Goal: Information Seeking & Learning: Stay updated

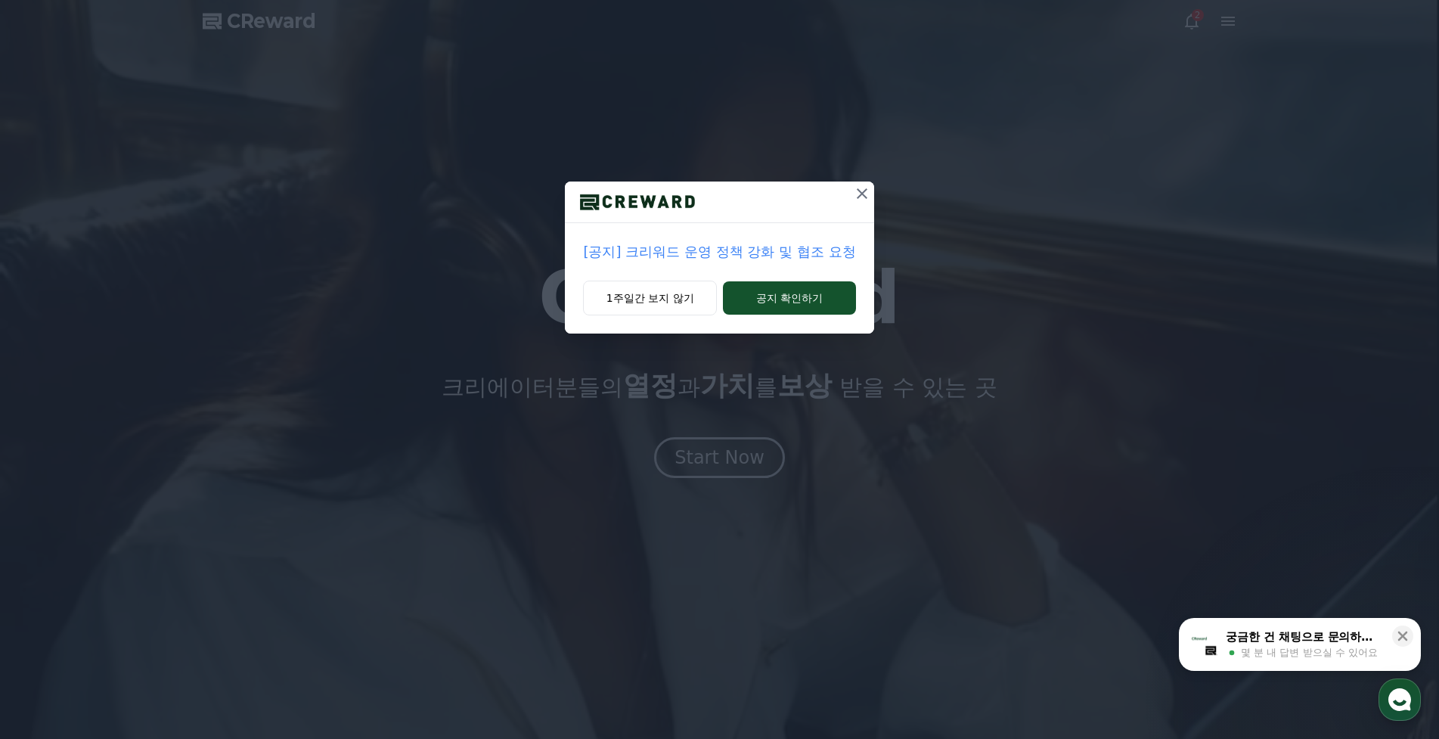
click at [749, 255] on p "[공지] 크리워드 운영 정책 강화 및 협조 요청" at bounding box center [719, 251] width 272 height 21
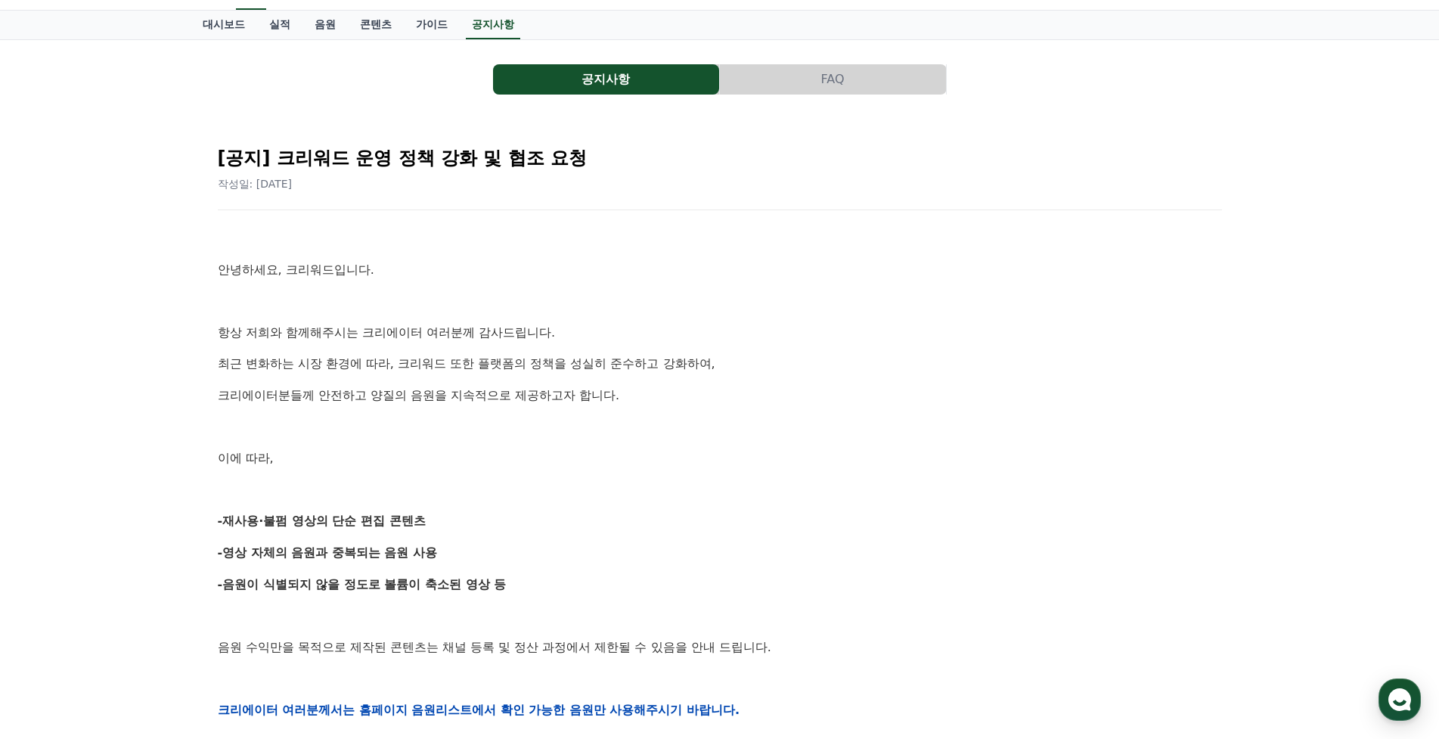
scroll to position [151, 0]
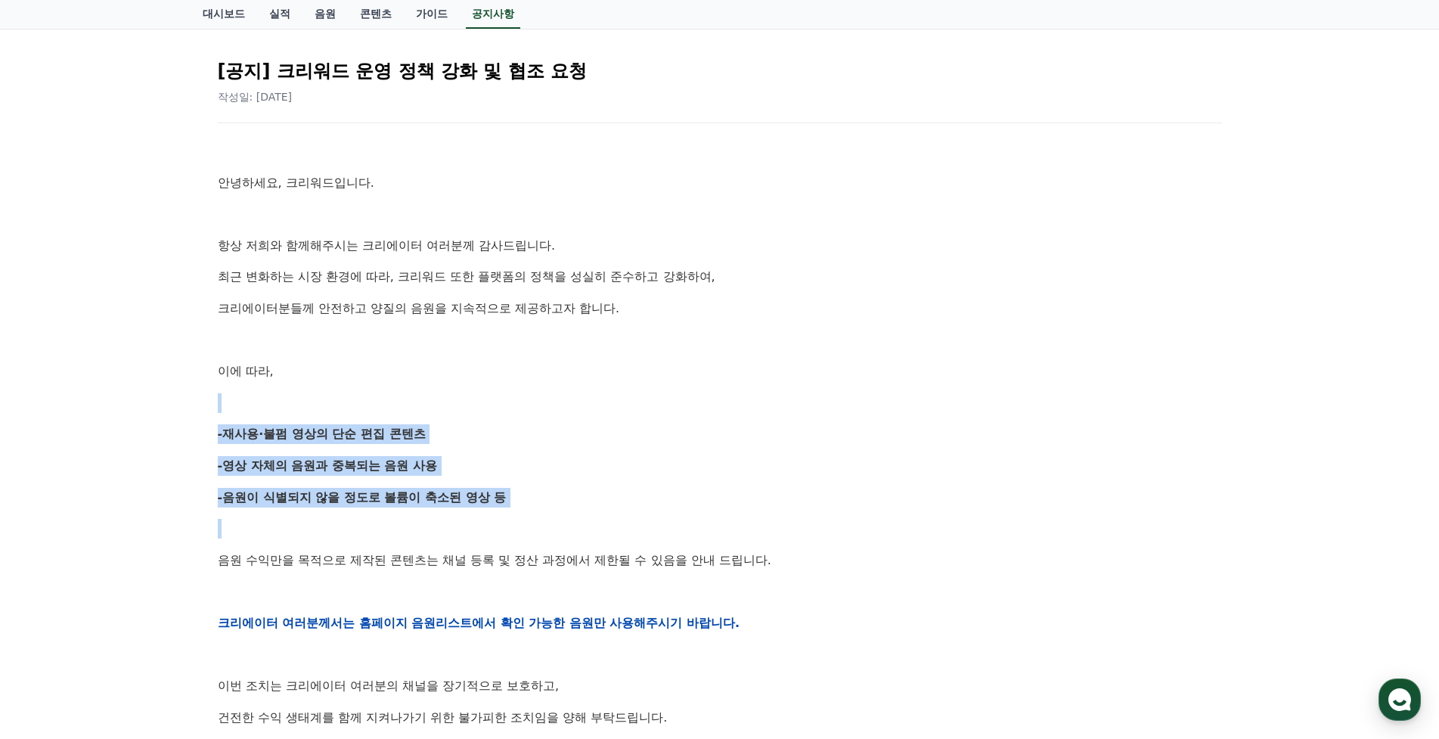
drag, startPoint x: 234, startPoint y: 386, endPoint x: 563, endPoint y: 524, distance: 357.3
click at [563, 524] on div "안녕하세요, 크리워드입니다. 항상 저희와 함께해주시는 크리에이터 여러분께 감사드립니다. 최근 변화하는 시장 환경에 따라, 크리워드 또한 플랫폼…" at bounding box center [720, 622] width 1004 height 963
click at [563, 524] on p at bounding box center [720, 529] width 1004 height 20
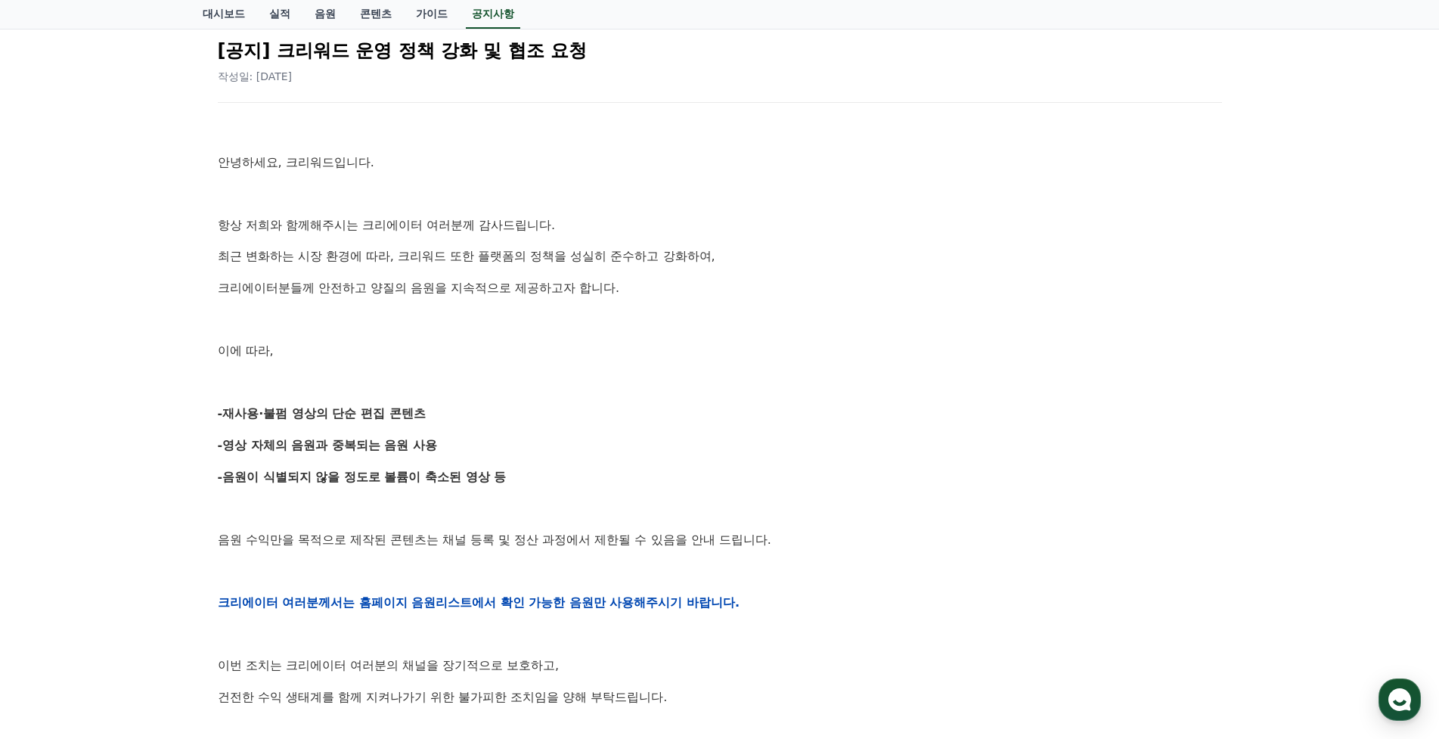
scroll to position [378, 0]
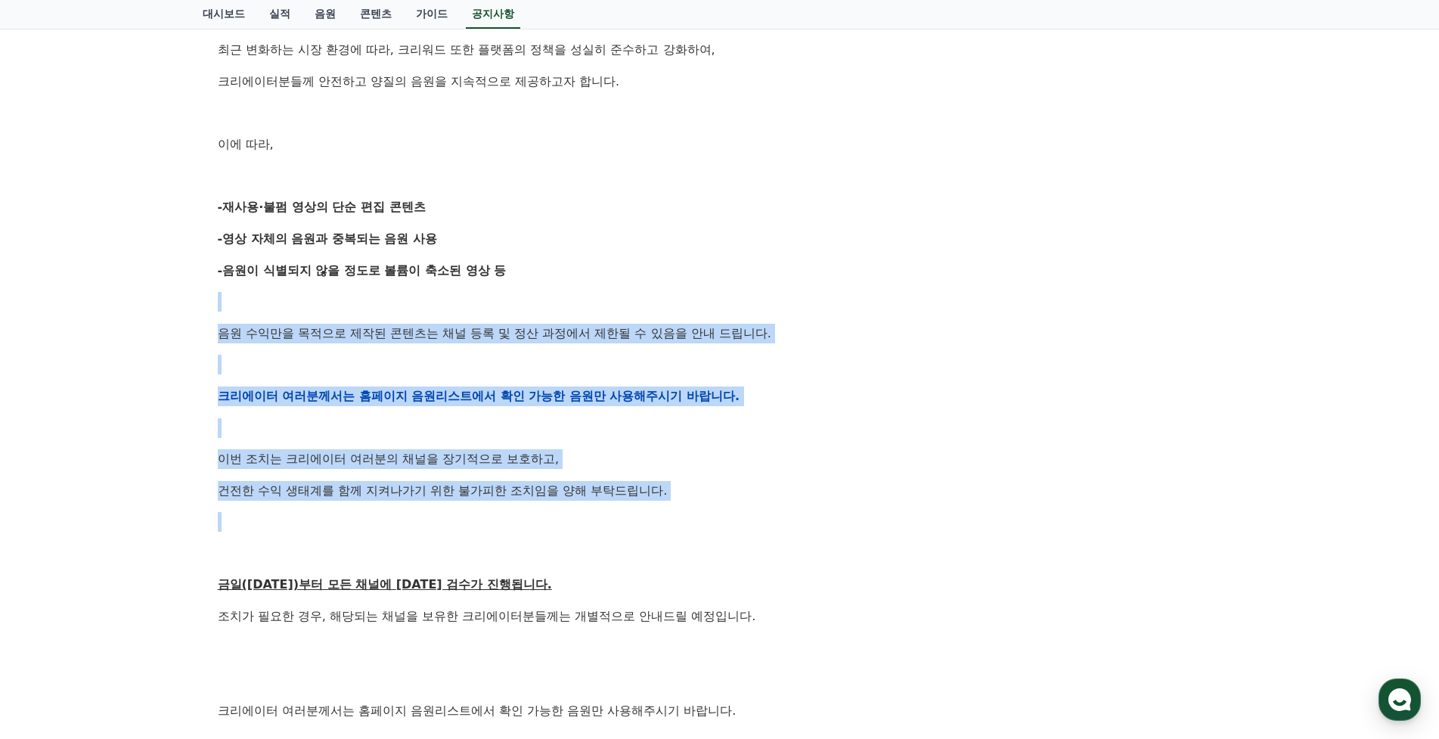
drag, startPoint x: 403, startPoint y: 299, endPoint x: 728, endPoint y: 526, distance: 397.0
click at [724, 519] on div "안녕하세요, 크리워드입니다. 항상 저희와 함께해주시는 크리에이터 여러분께 감사드립니다. 최근 변화하는 시장 환경에 따라, 크리워드 또한 플랫폼…" at bounding box center [720, 396] width 1004 height 963
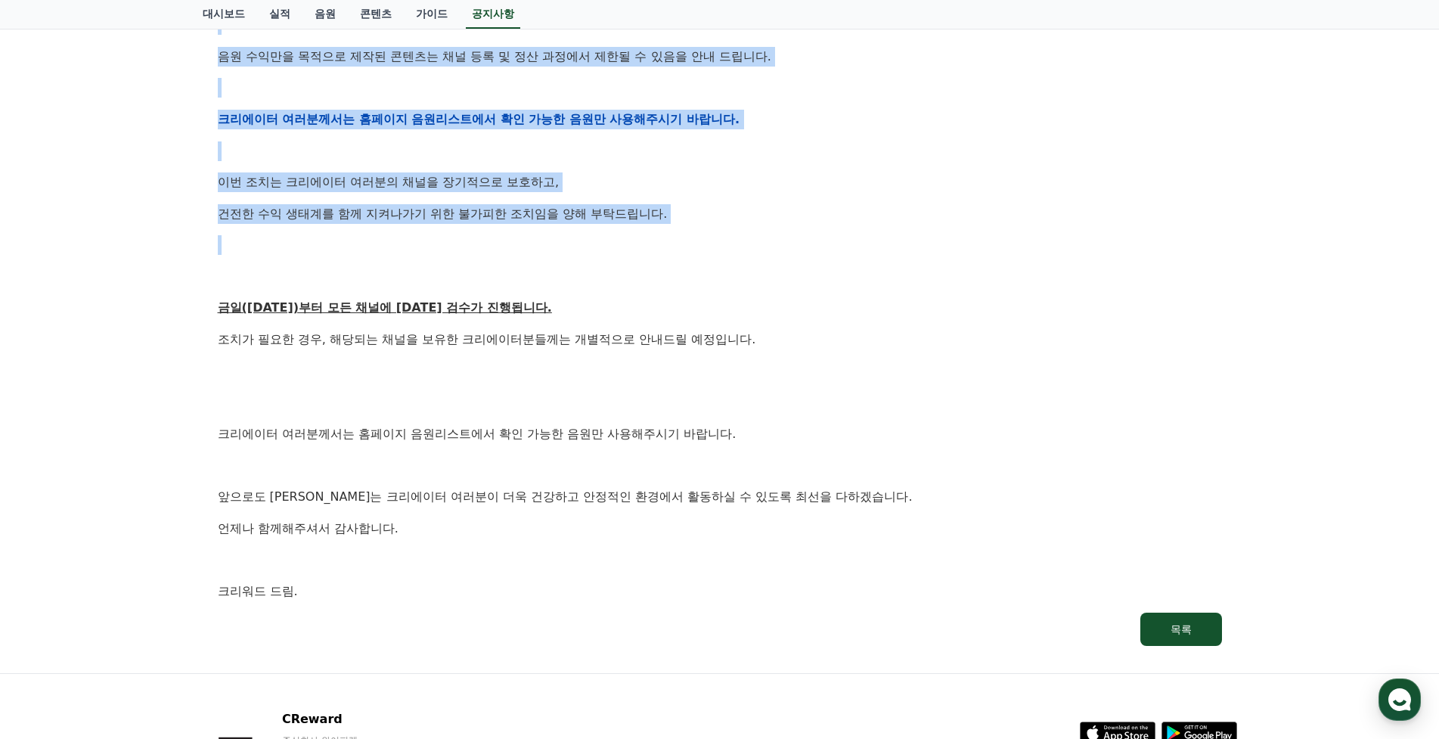
scroll to position [681, 0]
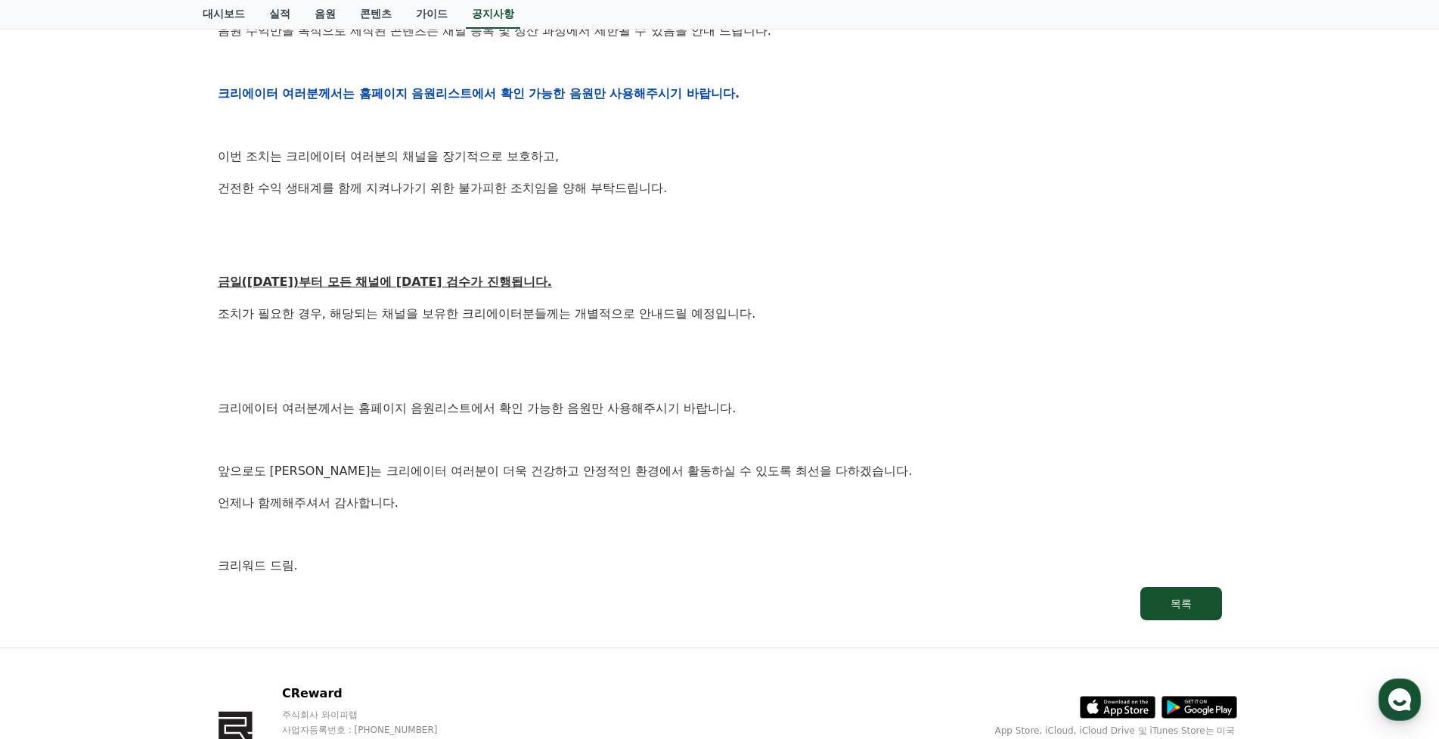
click at [657, 373] on p at bounding box center [720, 377] width 1004 height 20
click at [628, 370] on p at bounding box center [720, 377] width 1004 height 20
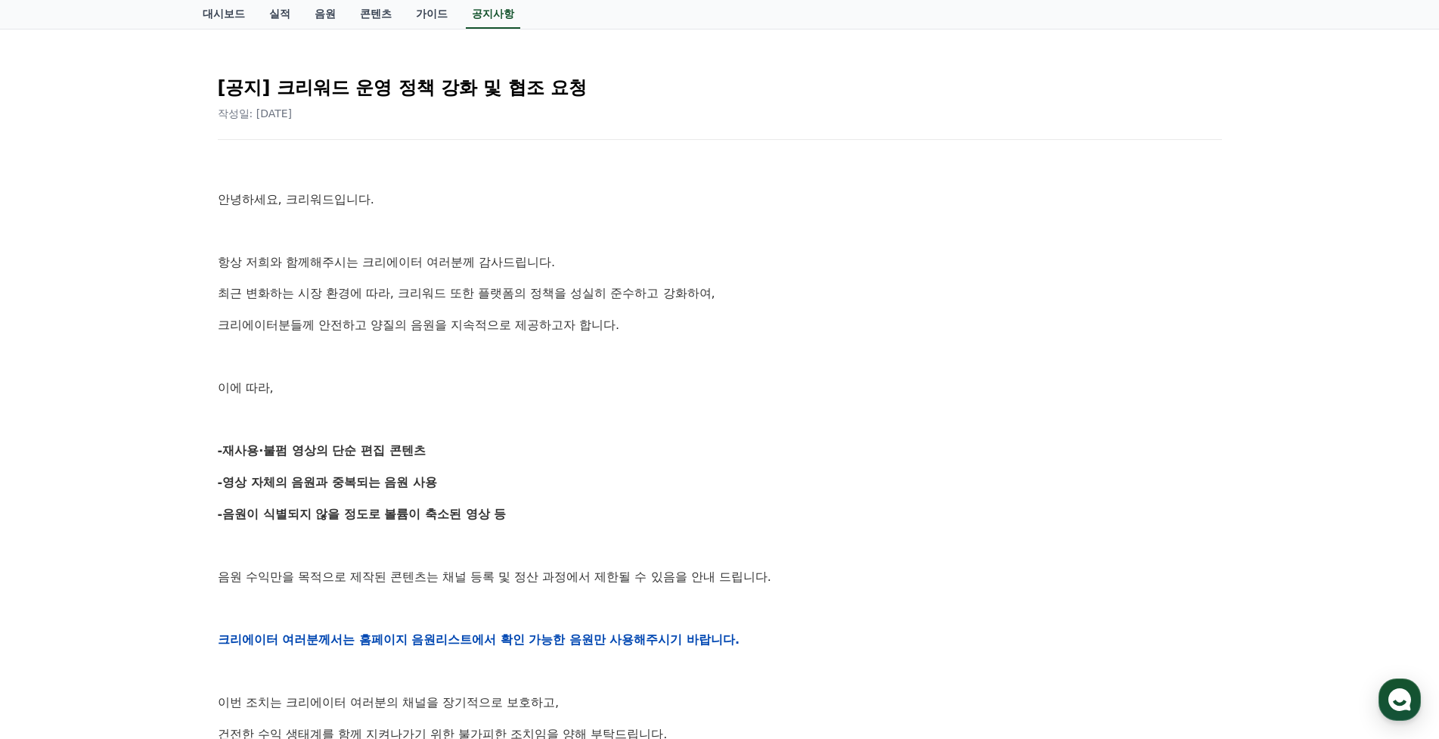
scroll to position [0, 0]
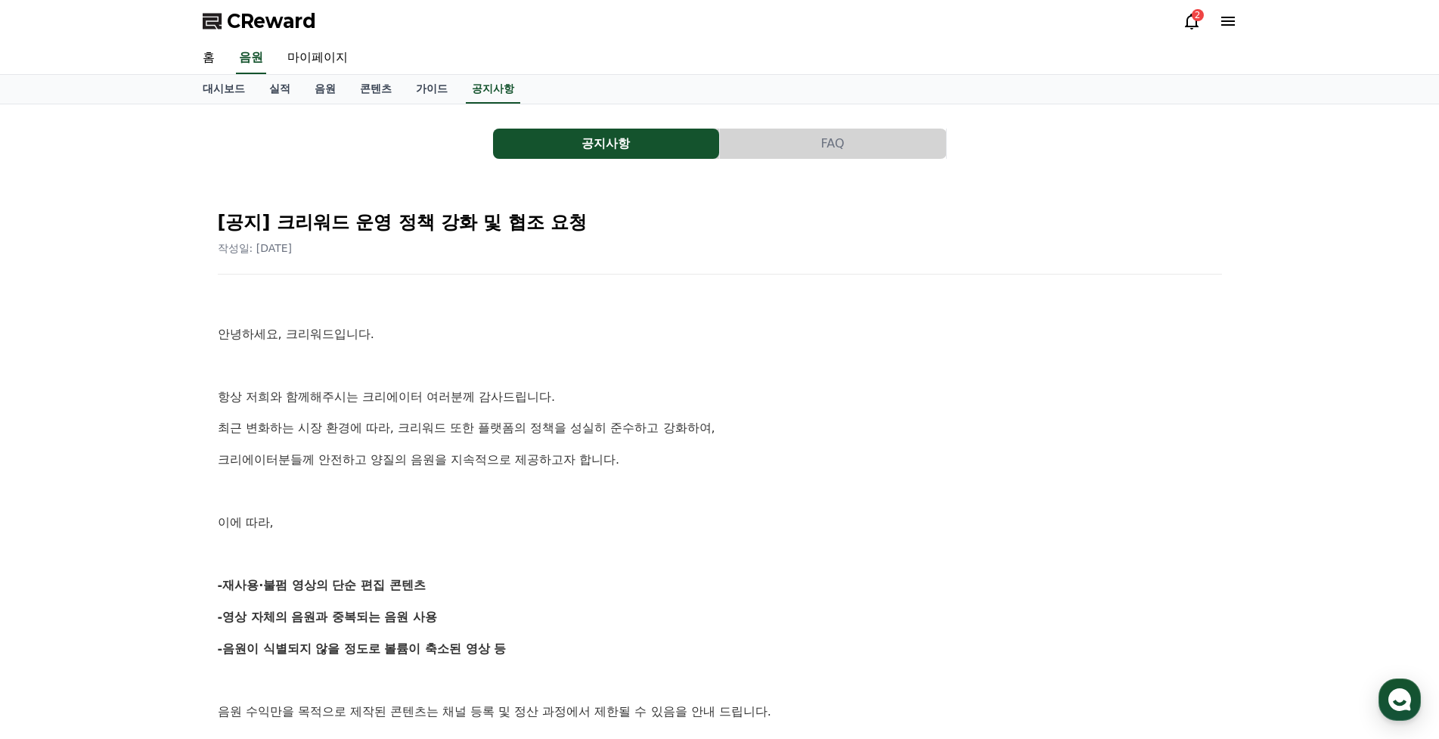
click at [270, 23] on span "CReward" at bounding box center [271, 21] width 89 height 24
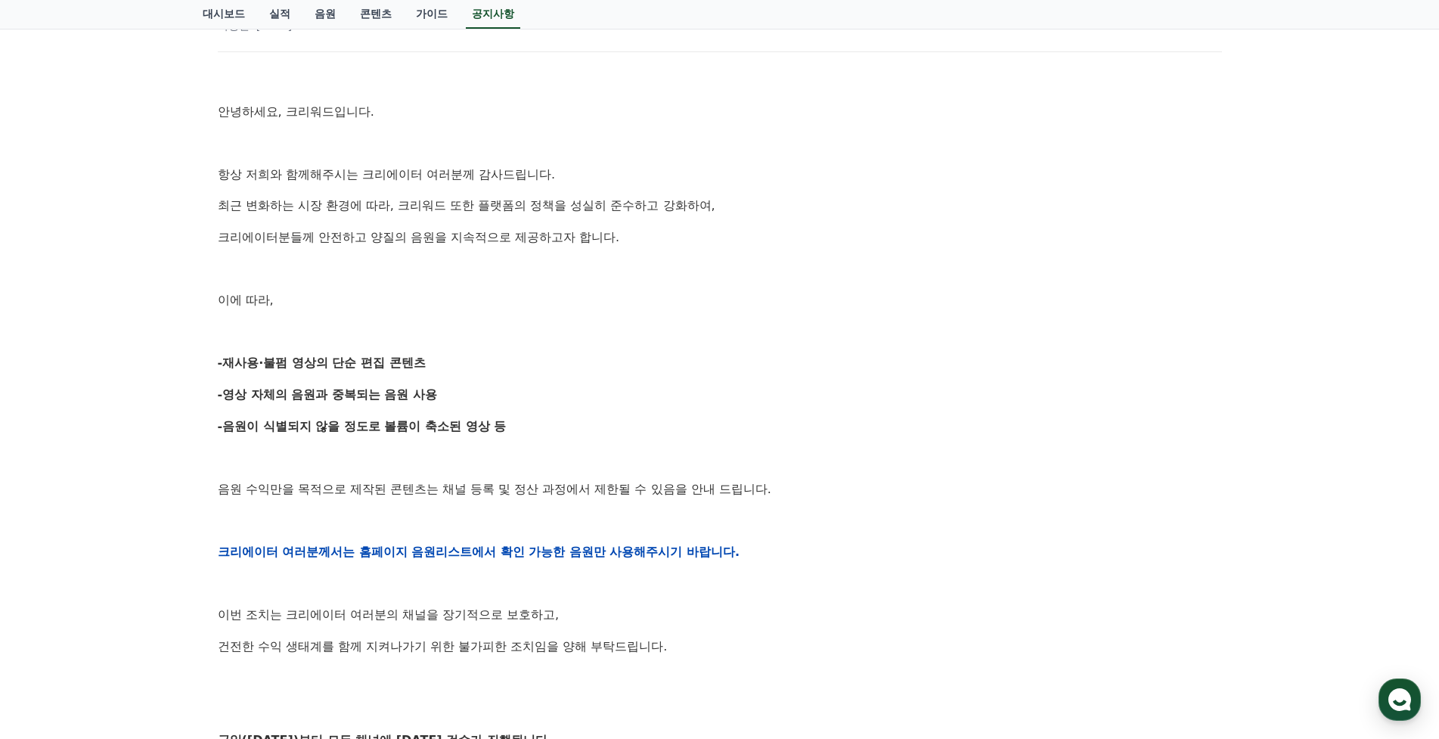
scroll to position [227, 0]
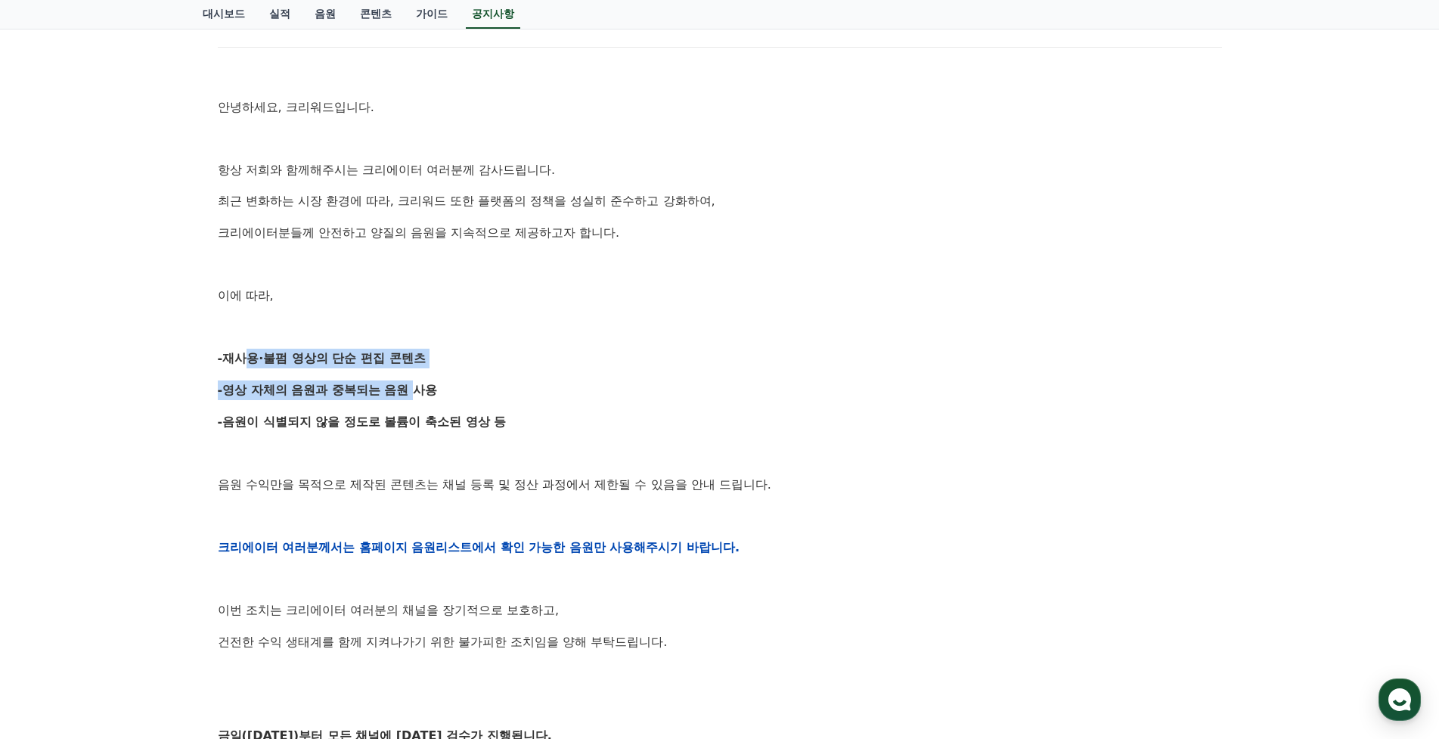
drag, startPoint x: 237, startPoint y: 355, endPoint x: 406, endPoint y: 383, distance: 171.0
click at [406, 383] on div "안녕하세요, 크리워드입니다. 항상 저희와 함께해주시는 크리에이터 여러분께 감사드립니다. 최근 변화하는 시장 환경에 따라, 크리워드 또한 플랫폼…" at bounding box center [720, 547] width 1004 height 963
click at [406, 383] on strong "-영상 자체의 음원과 중복되는 음원 사용" at bounding box center [328, 390] width 220 height 14
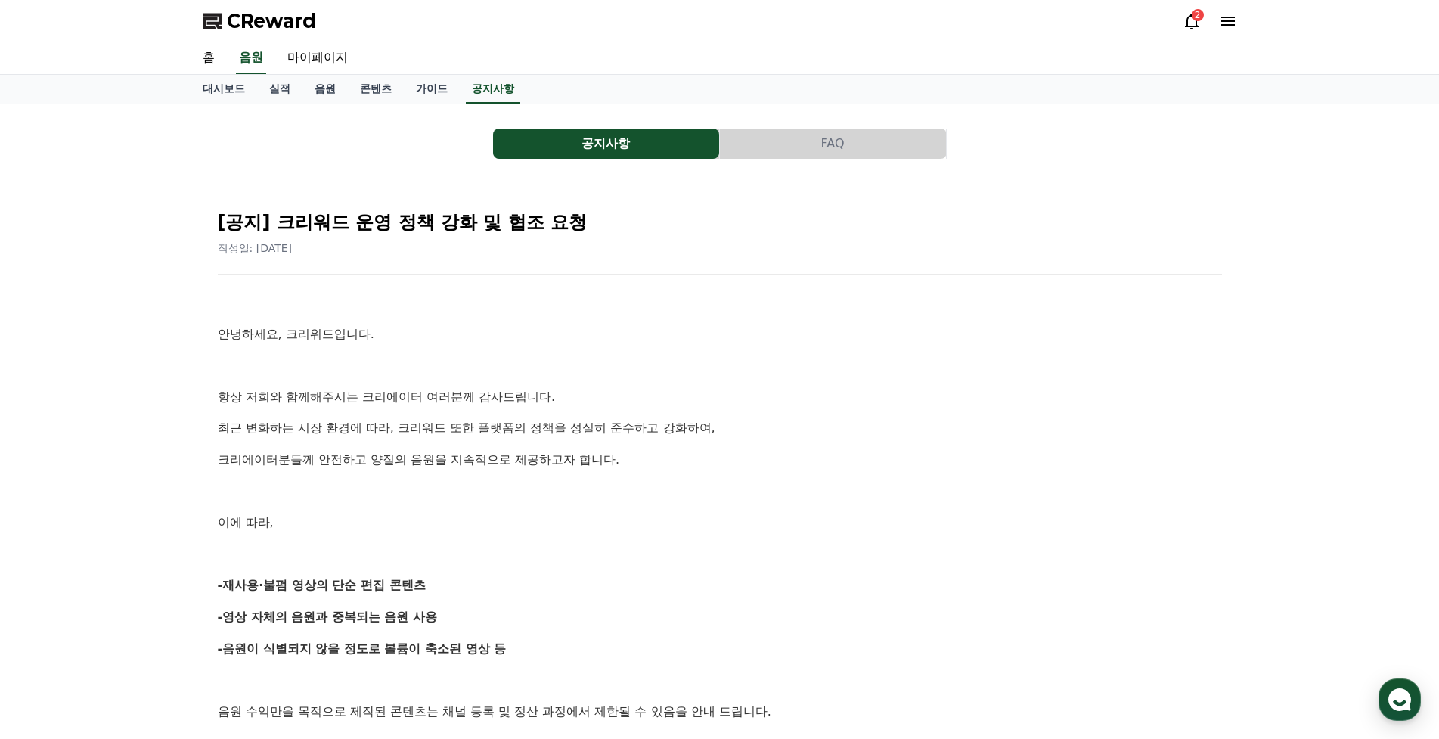
click at [272, 14] on span "CReward" at bounding box center [271, 21] width 89 height 24
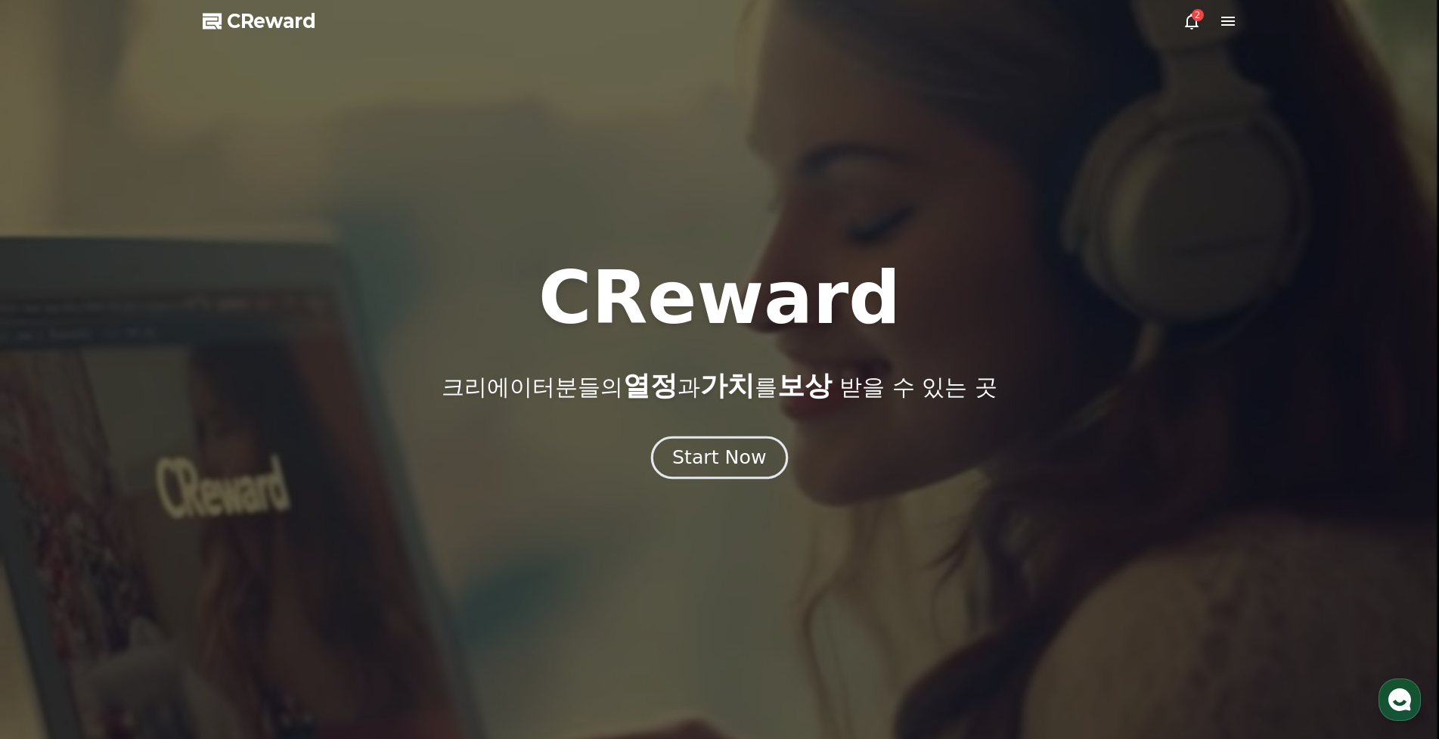
click at [677, 452] on button "Start Now" at bounding box center [719, 457] width 137 height 43
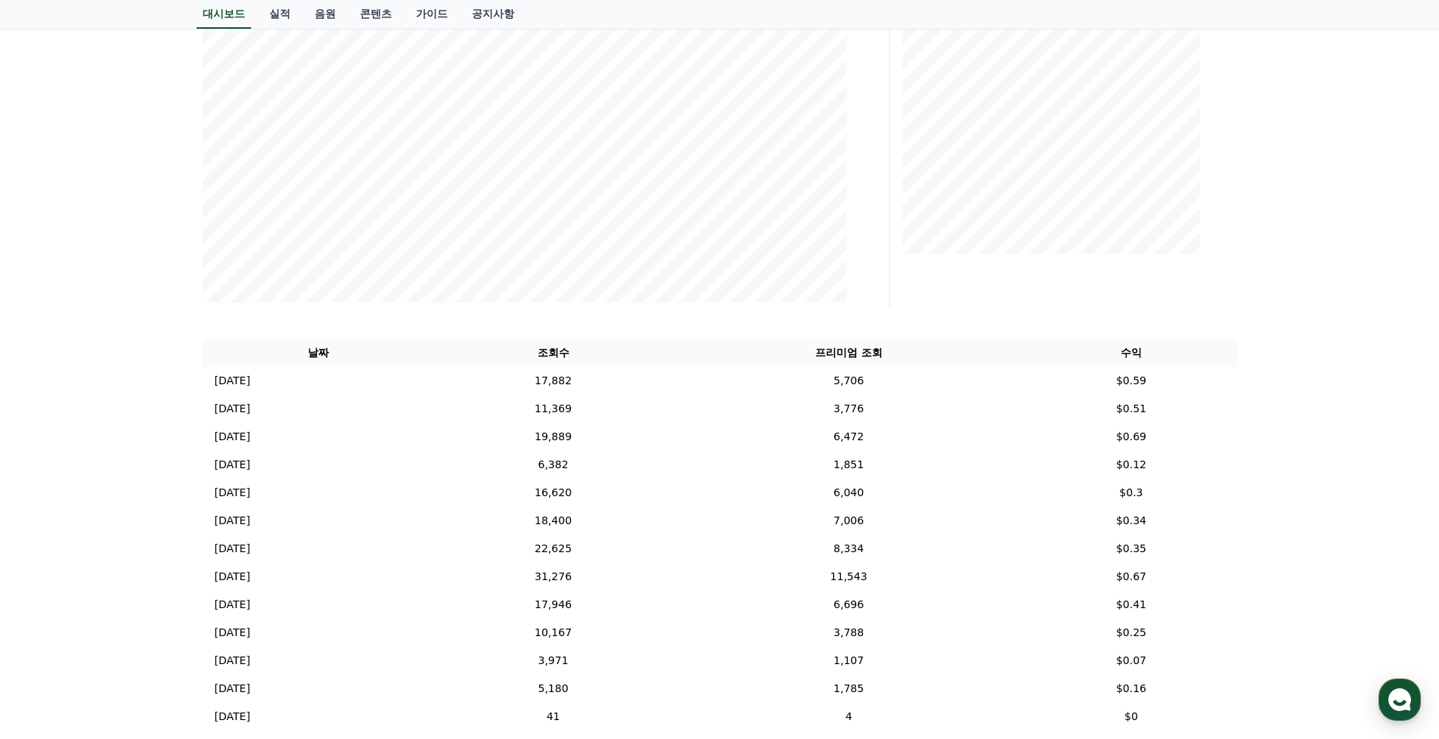
scroll to position [303, 0]
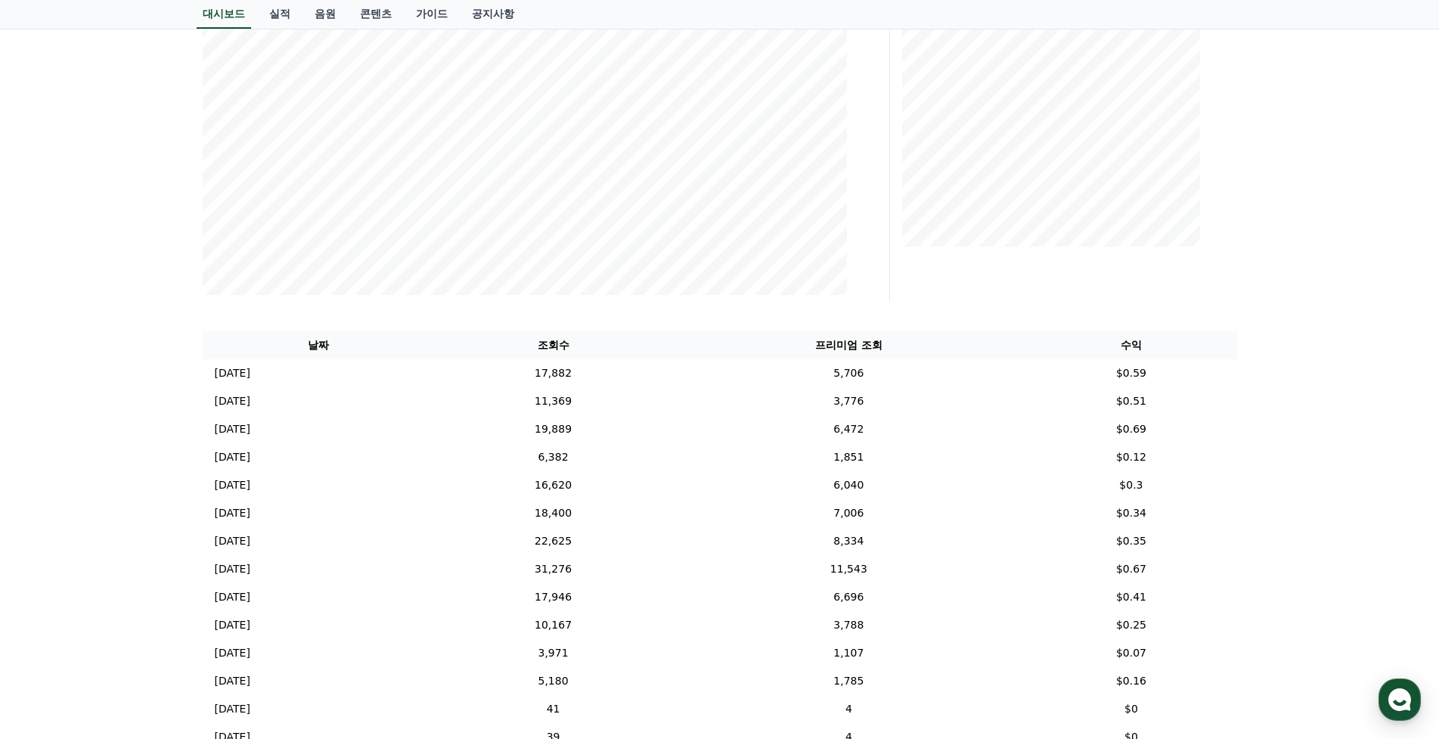
click at [1296, 383] on div "**********" at bounding box center [719, 413] width 1439 height 1222
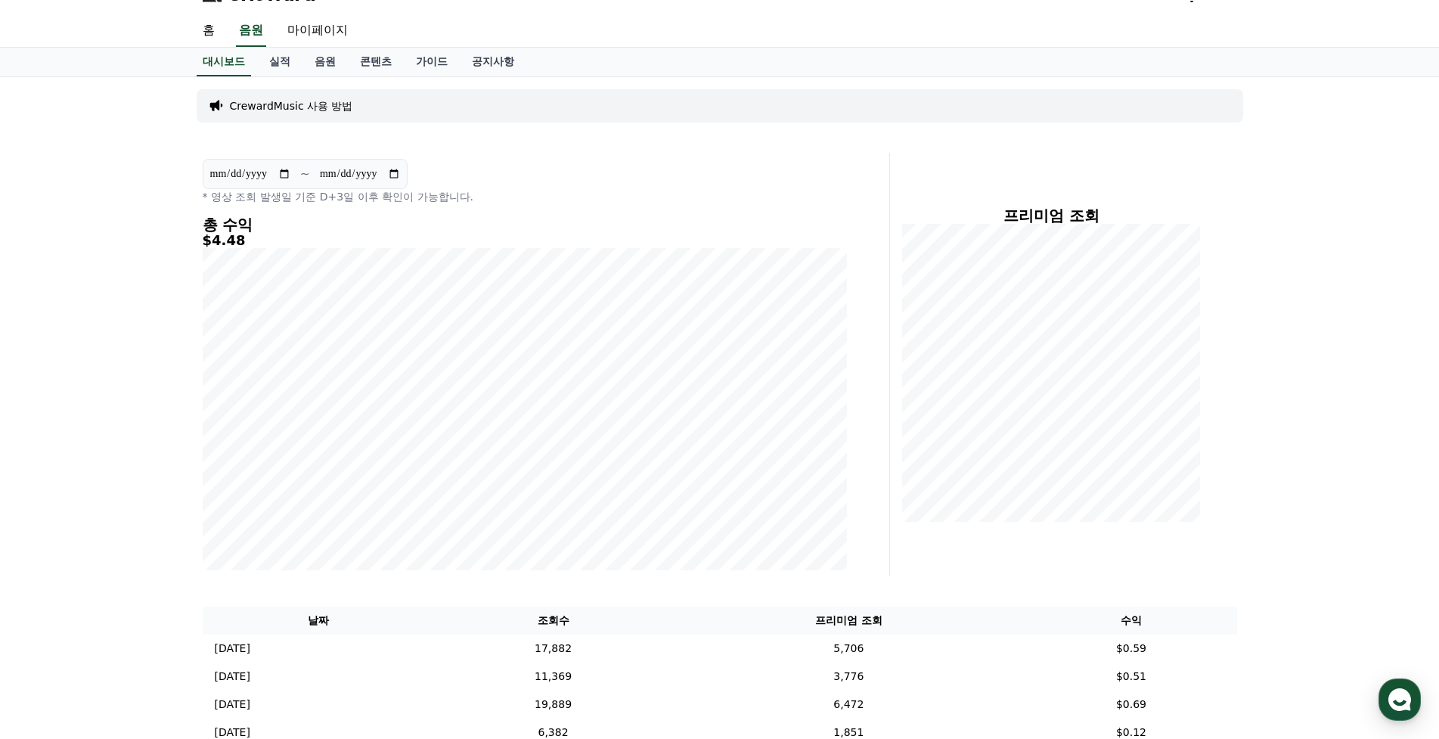
scroll to position [0, 0]
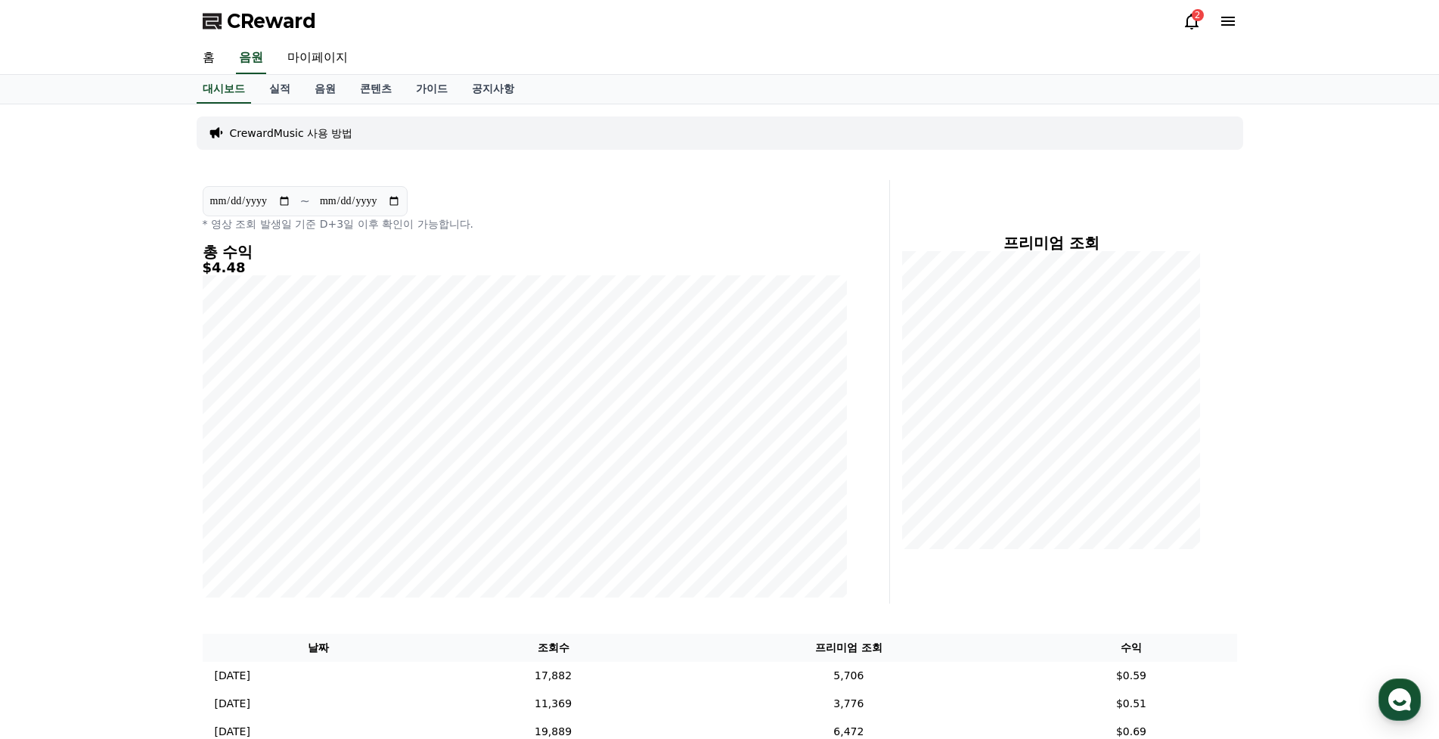
click at [1195, 18] on div "2" at bounding box center [1198, 15] width 12 height 12
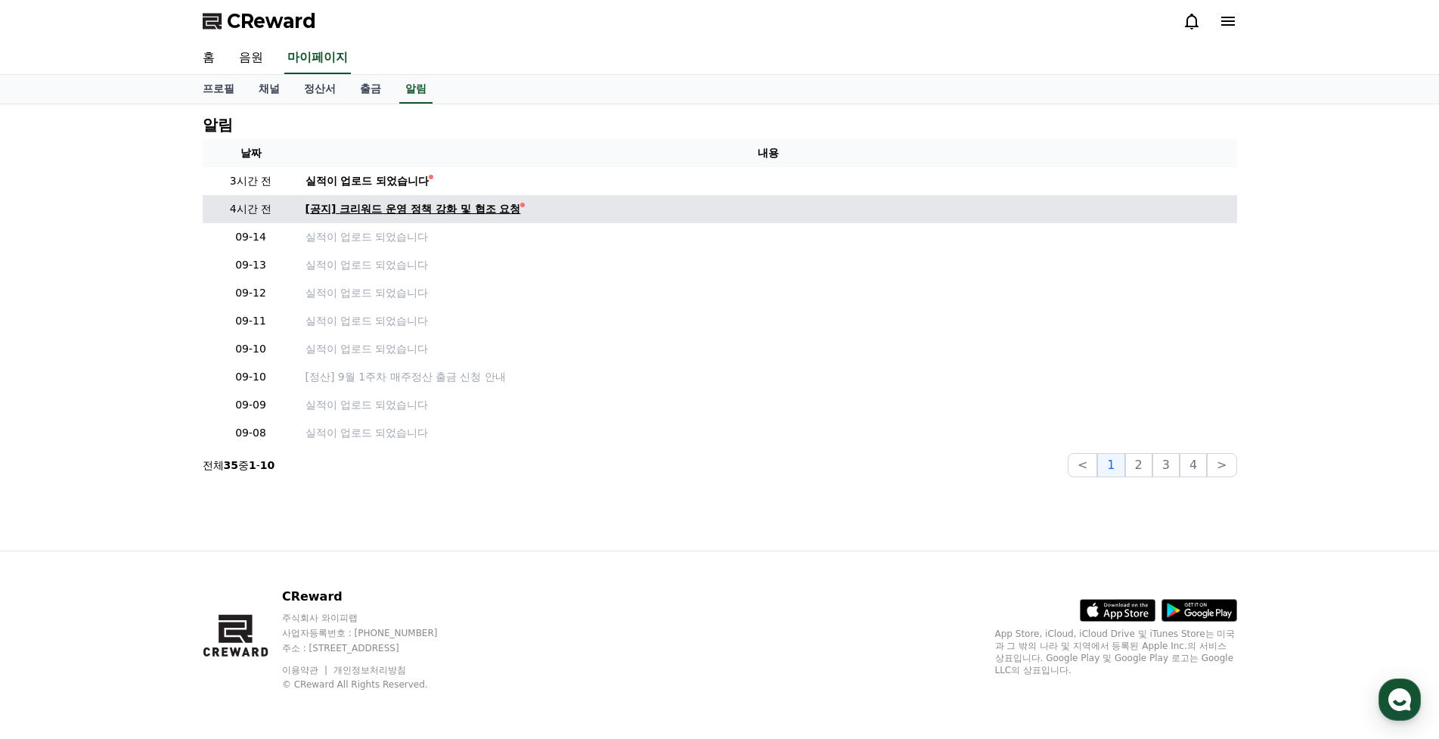
click at [453, 210] on div "[공지] 크리워드 운영 정책 강화 및 협조 요청" at bounding box center [414, 209] width 216 height 16
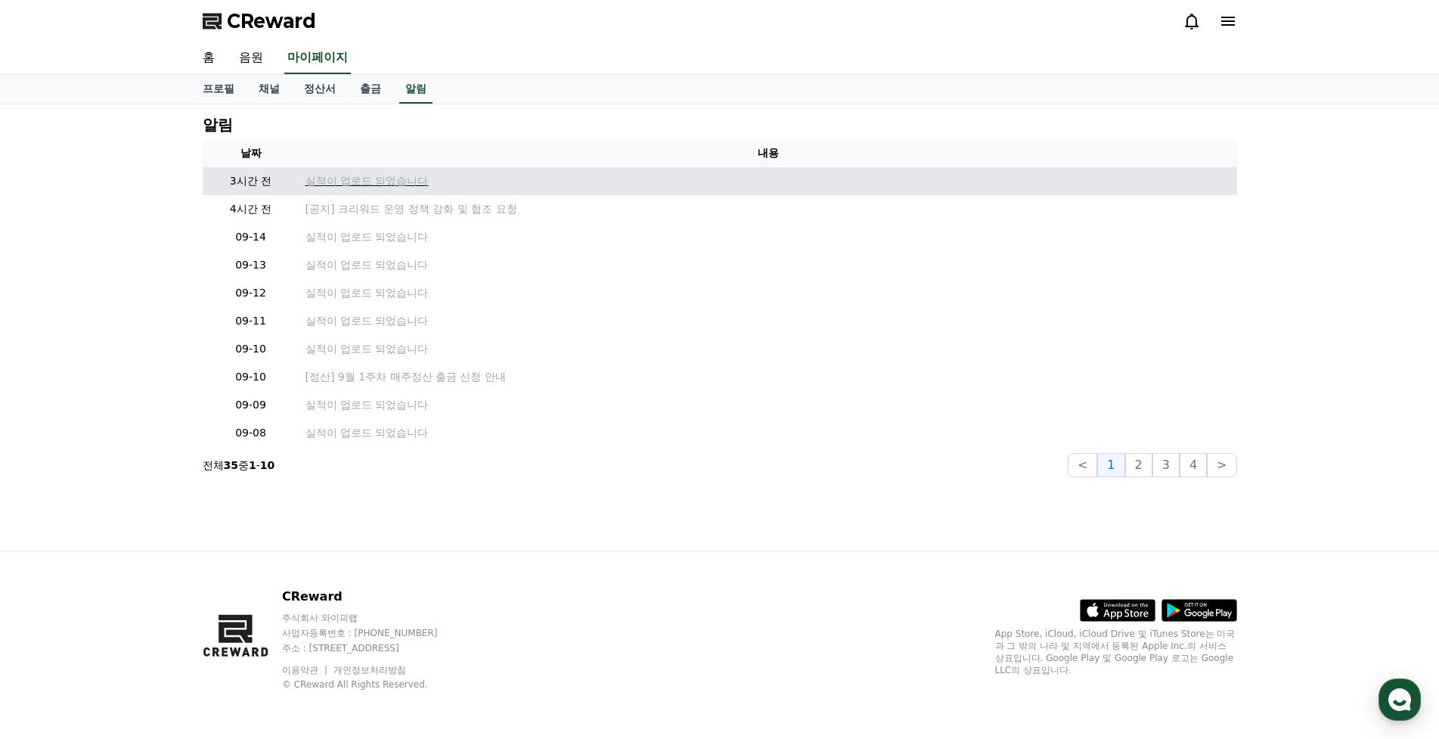
click at [373, 178] on p "실적이 업로드 되었습니다" at bounding box center [769, 181] width 926 height 16
click at [383, 180] on p "실적이 업로드 되었습니다" at bounding box center [769, 181] width 926 height 16
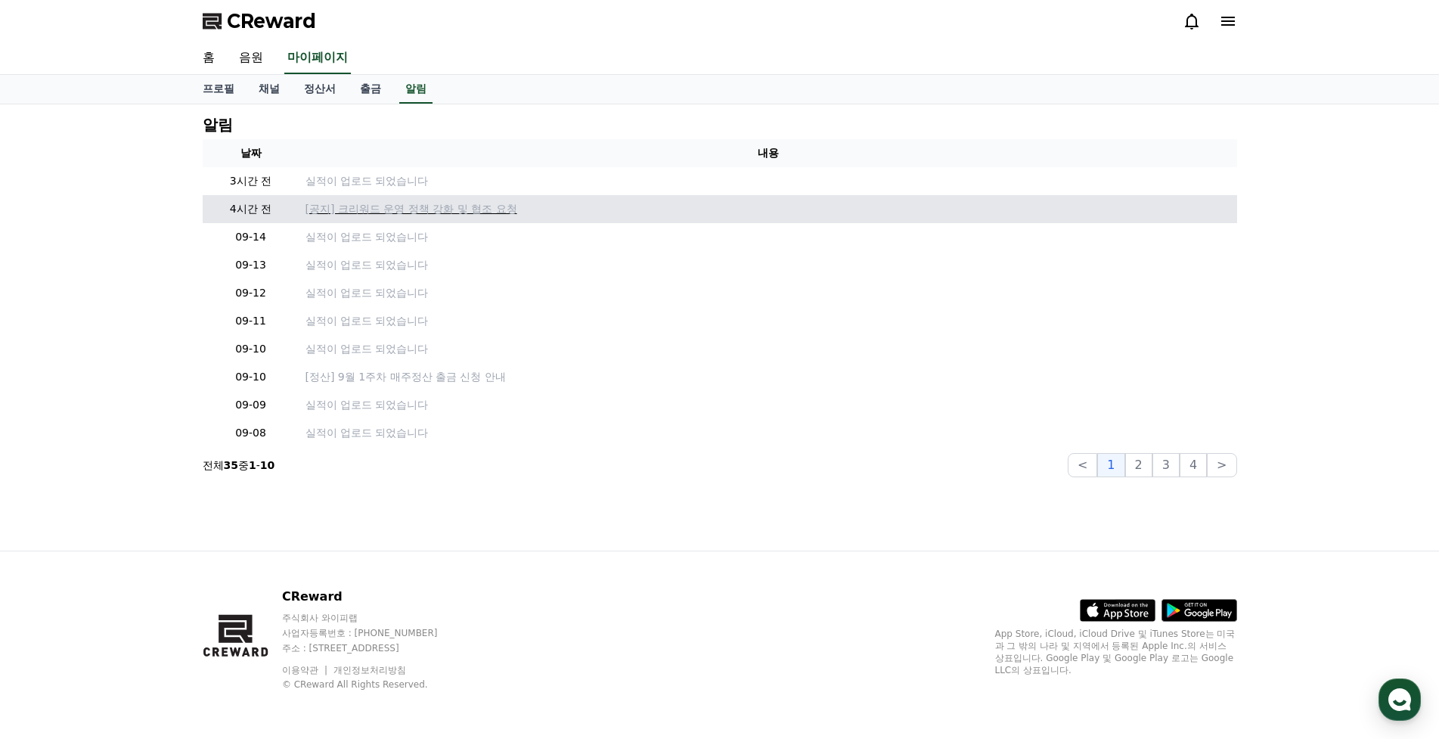
click at [362, 212] on p "[공지] 크리워드 운영 정책 강화 및 협조 요청" at bounding box center [769, 209] width 926 height 16
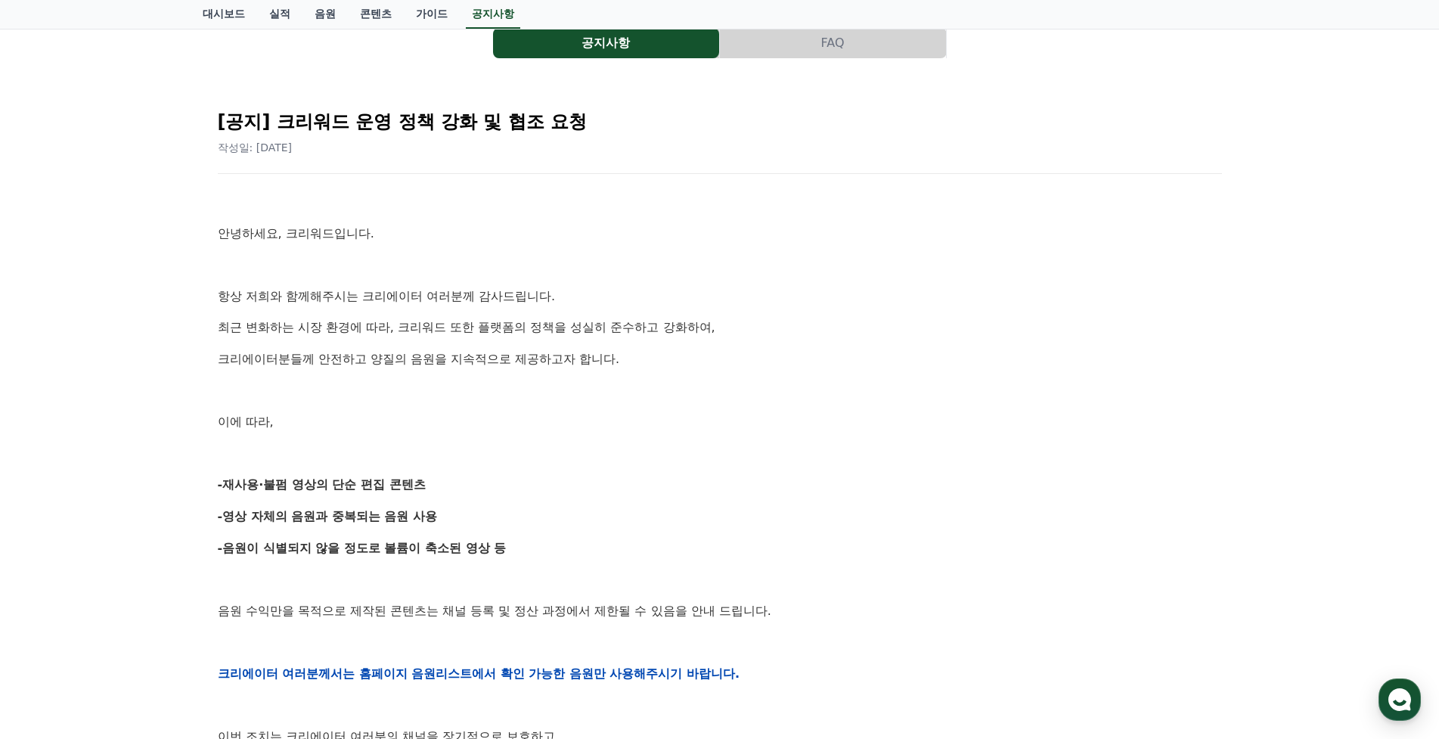
scroll to position [227, 0]
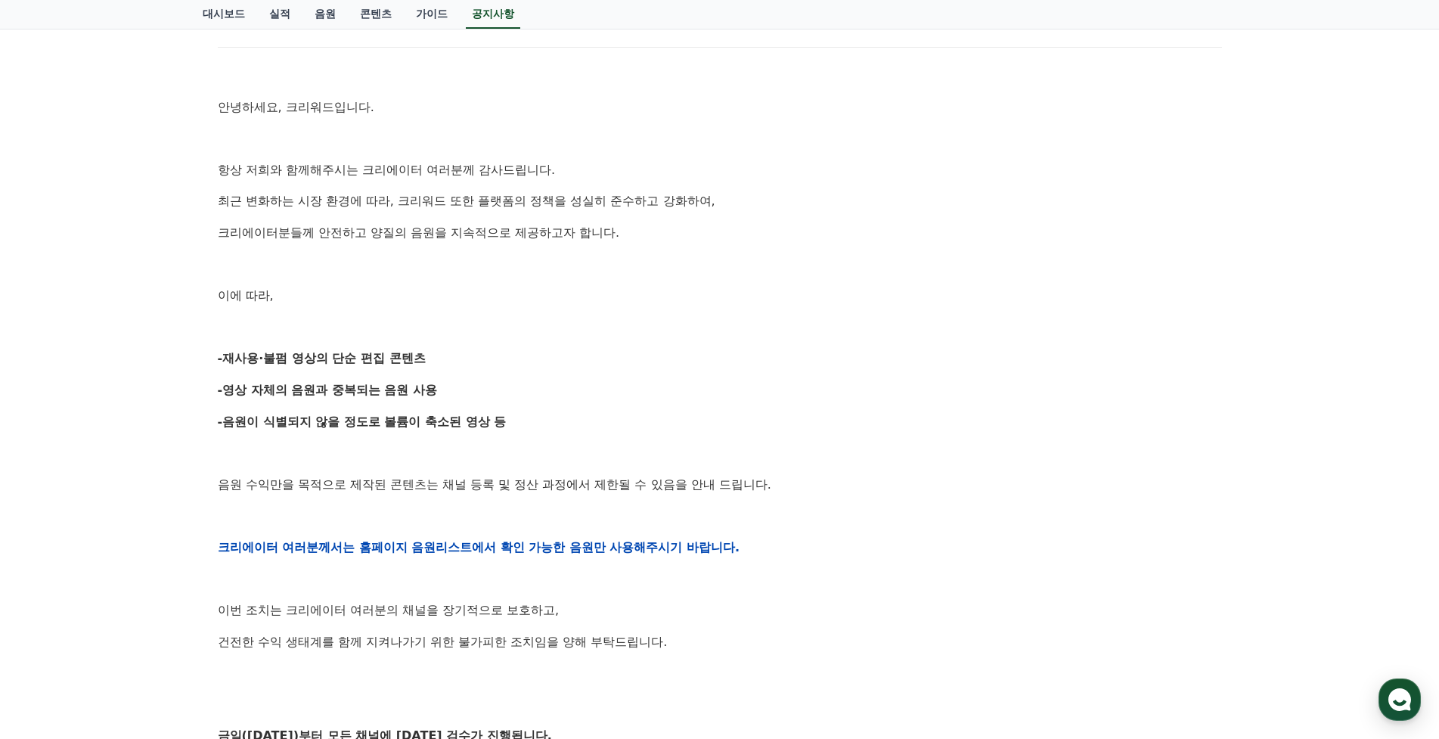
drag, startPoint x: 225, startPoint y: 360, endPoint x: 435, endPoint y: 356, distance: 209.5
click at [435, 356] on p "-재사용·불펌 영상의 단순 편집 콘텐츠" at bounding box center [720, 359] width 1004 height 20
copy strong "재사용·불펌 영상의 단순 편집 콘텐츠"
click at [605, 330] on p at bounding box center [720, 328] width 1004 height 20
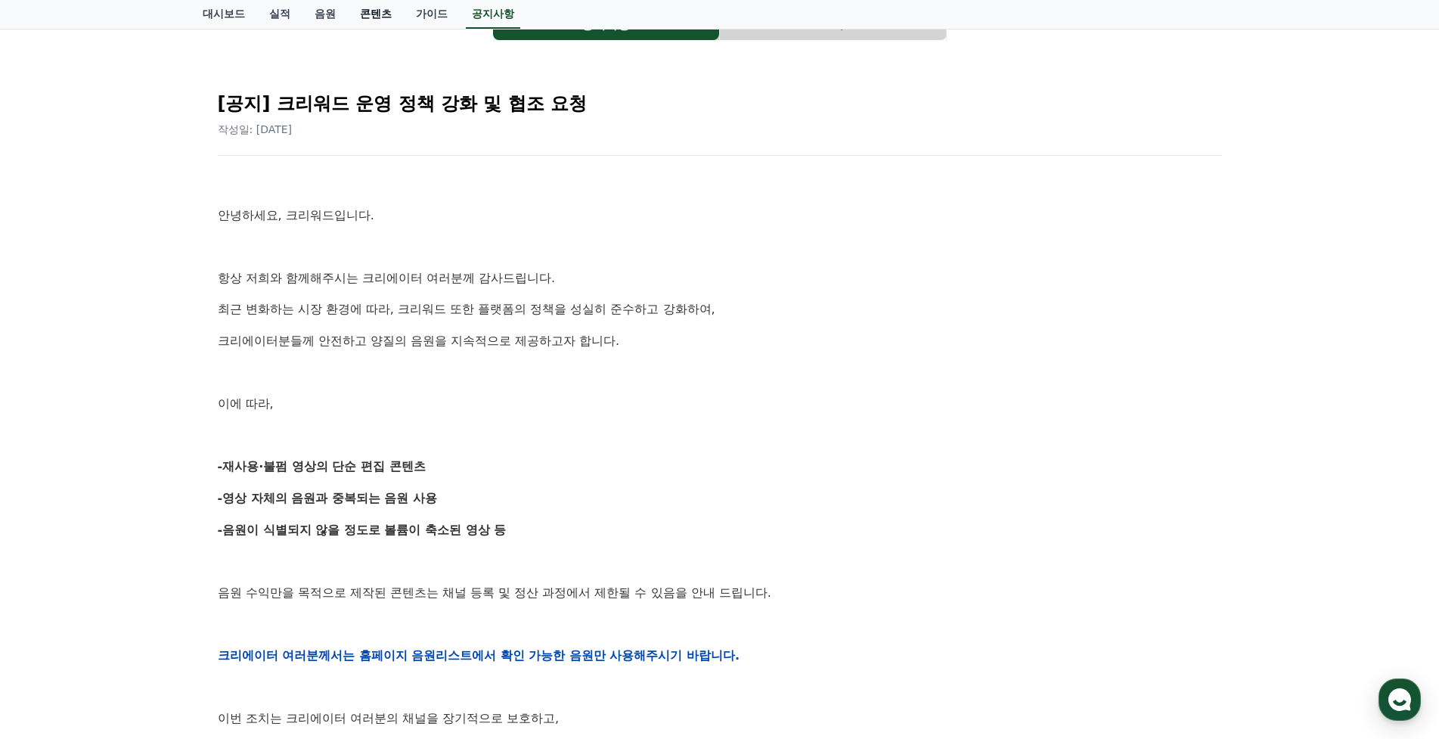
scroll to position [0, 0]
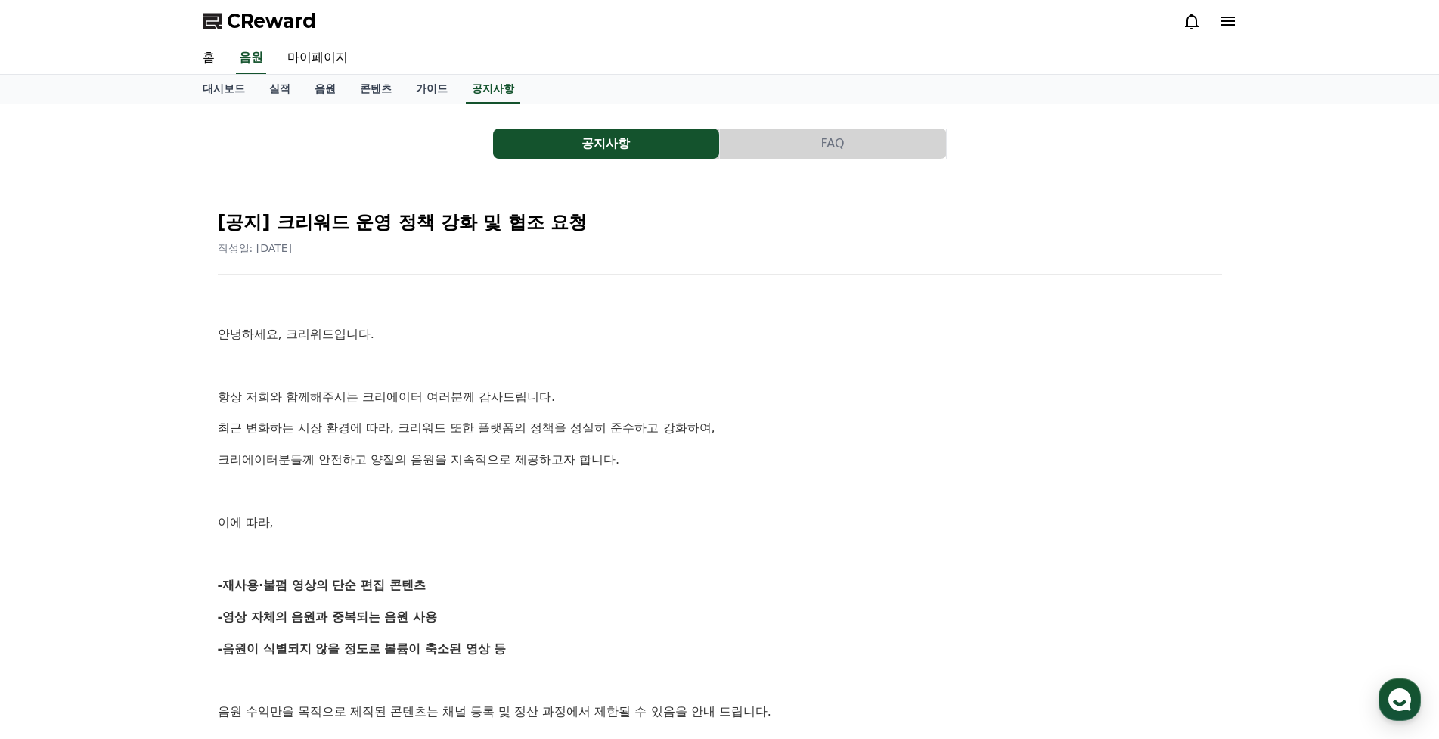
click at [296, 17] on span "CReward" at bounding box center [271, 21] width 89 height 24
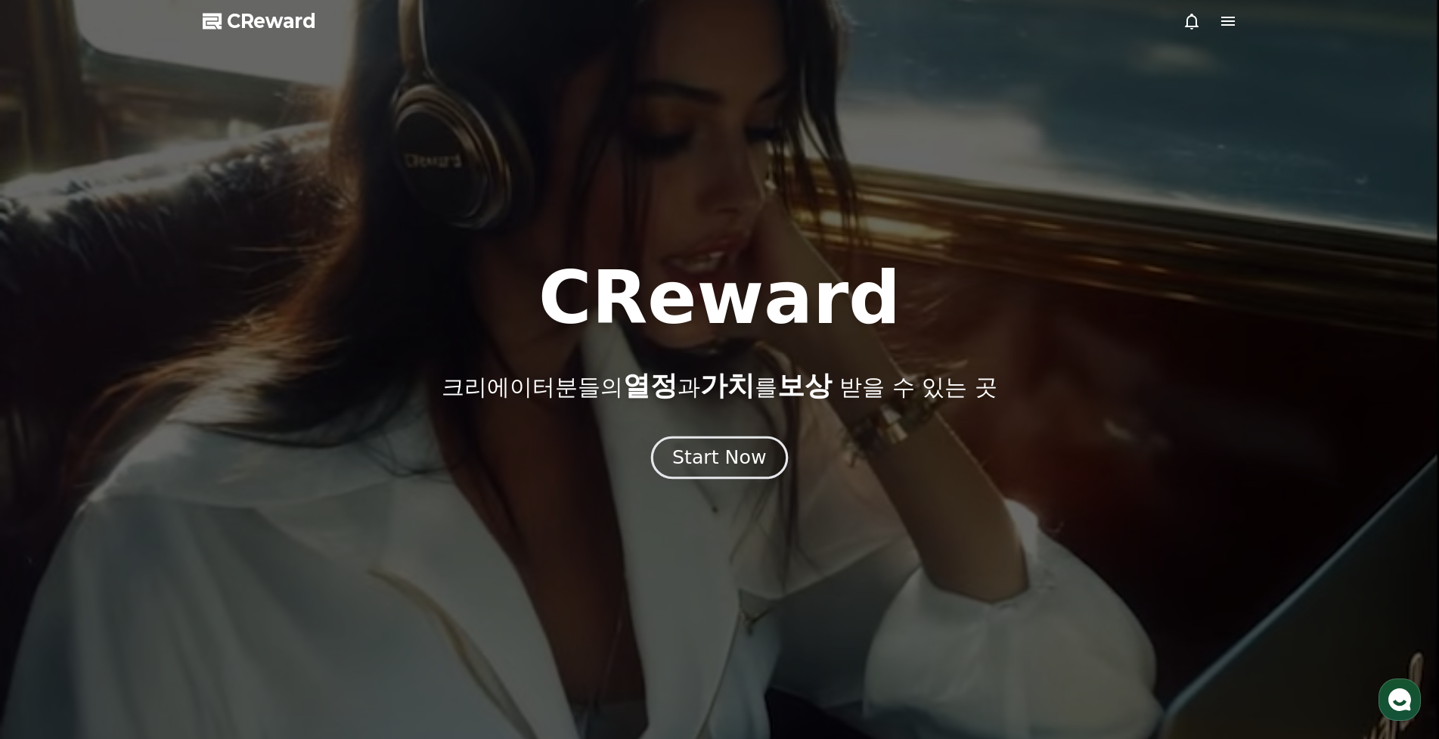
click at [743, 467] on div "Start Now" at bounding box center [719, 458] width 94 height 26
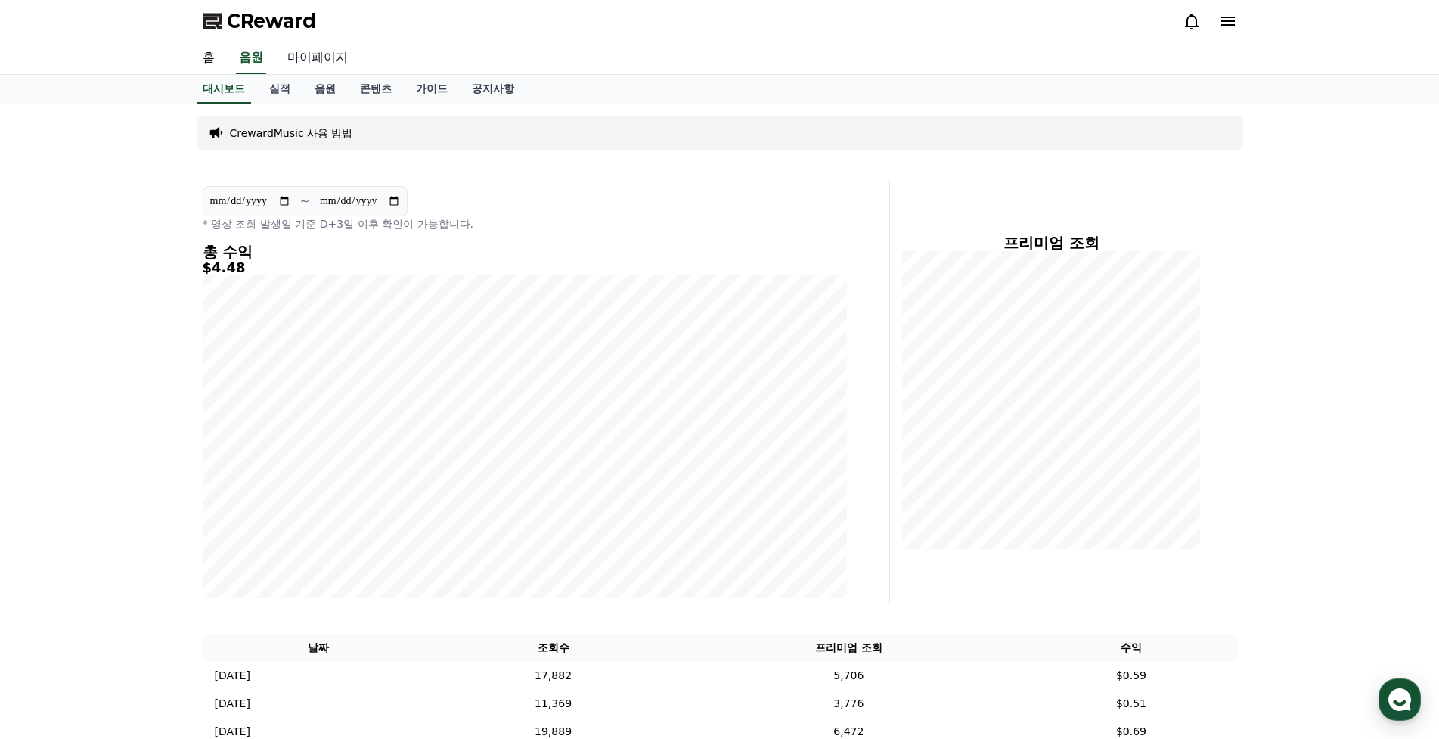
click at [321, 58] on link "마이페이지" at bounding box center [317, 58] width 85 height 32
select select "**********"
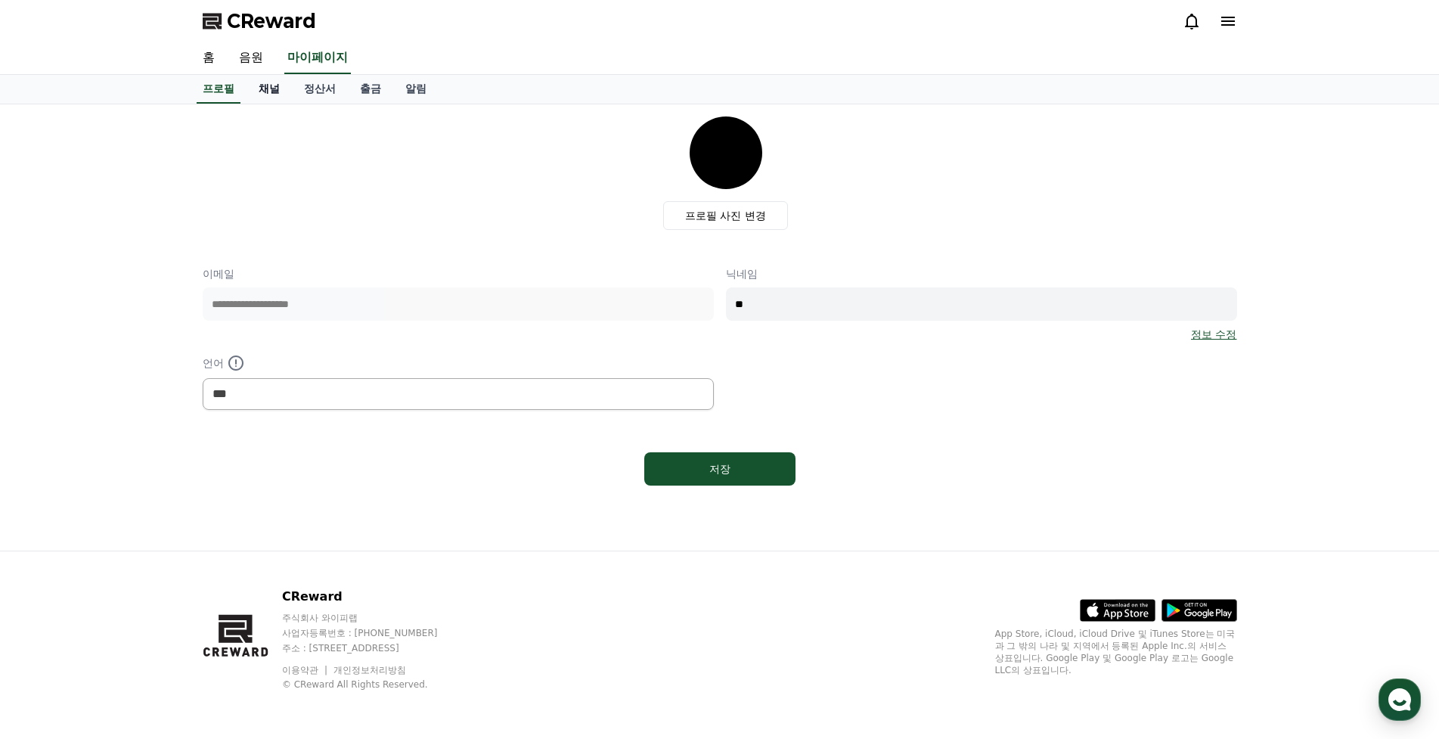
click at [278, 98] on link "채널" at bounding box center [269, 89] width 45 height 29
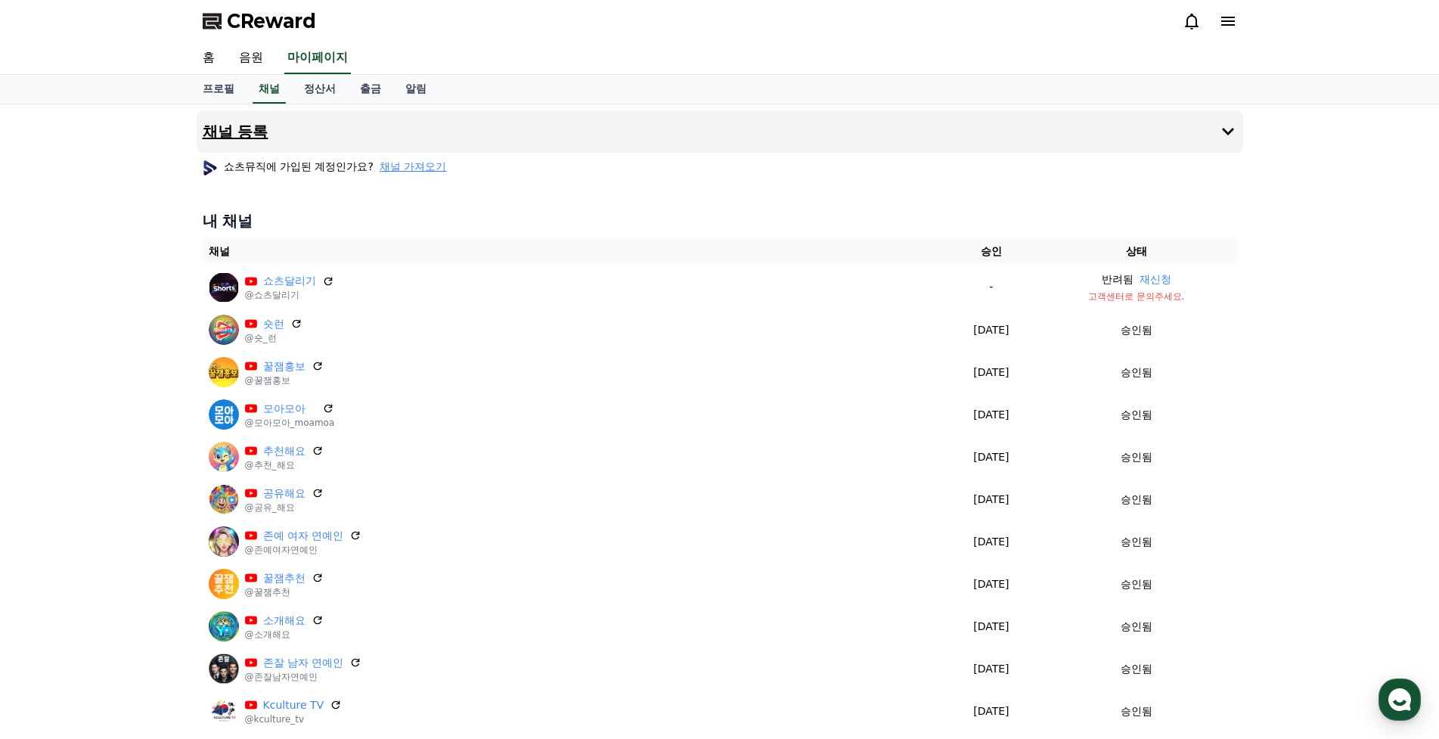
click at [249, 136] on h4 "채널 등록" at bounding box center [236, 131] width 66 height 17
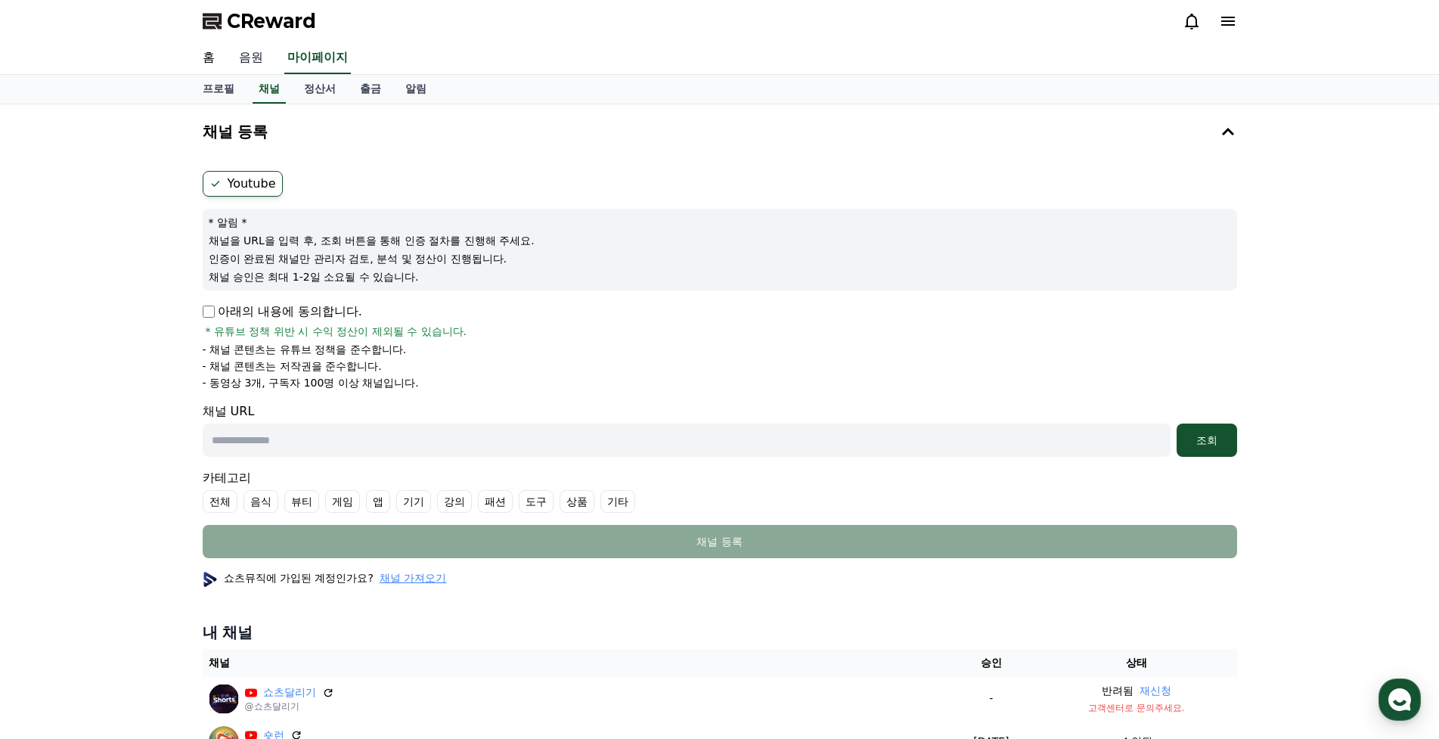
click at [265, 65] on link "음원" at bounding box center [251, 58] width 48 height 32
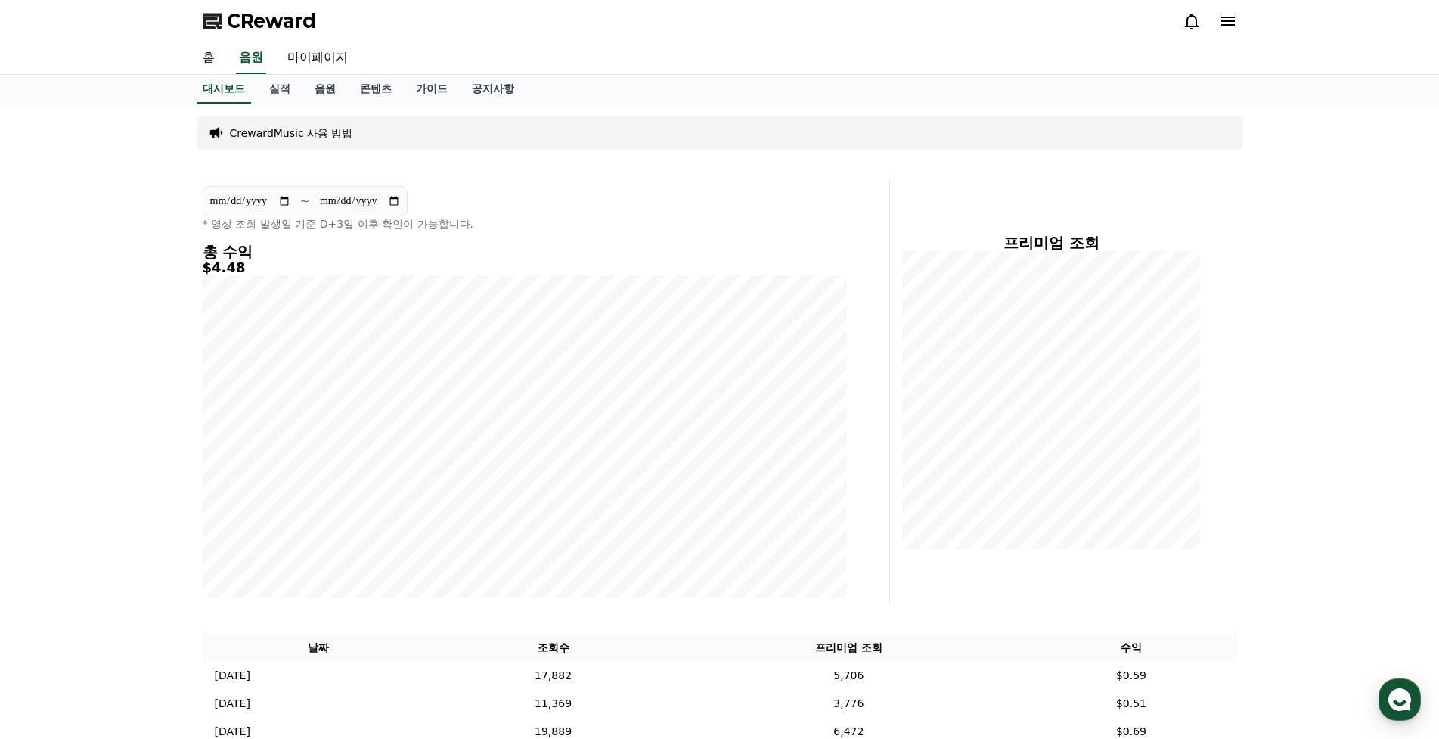
click at [207, 52] on link "홈" at bounding box center [209, 58] width 36 height 32
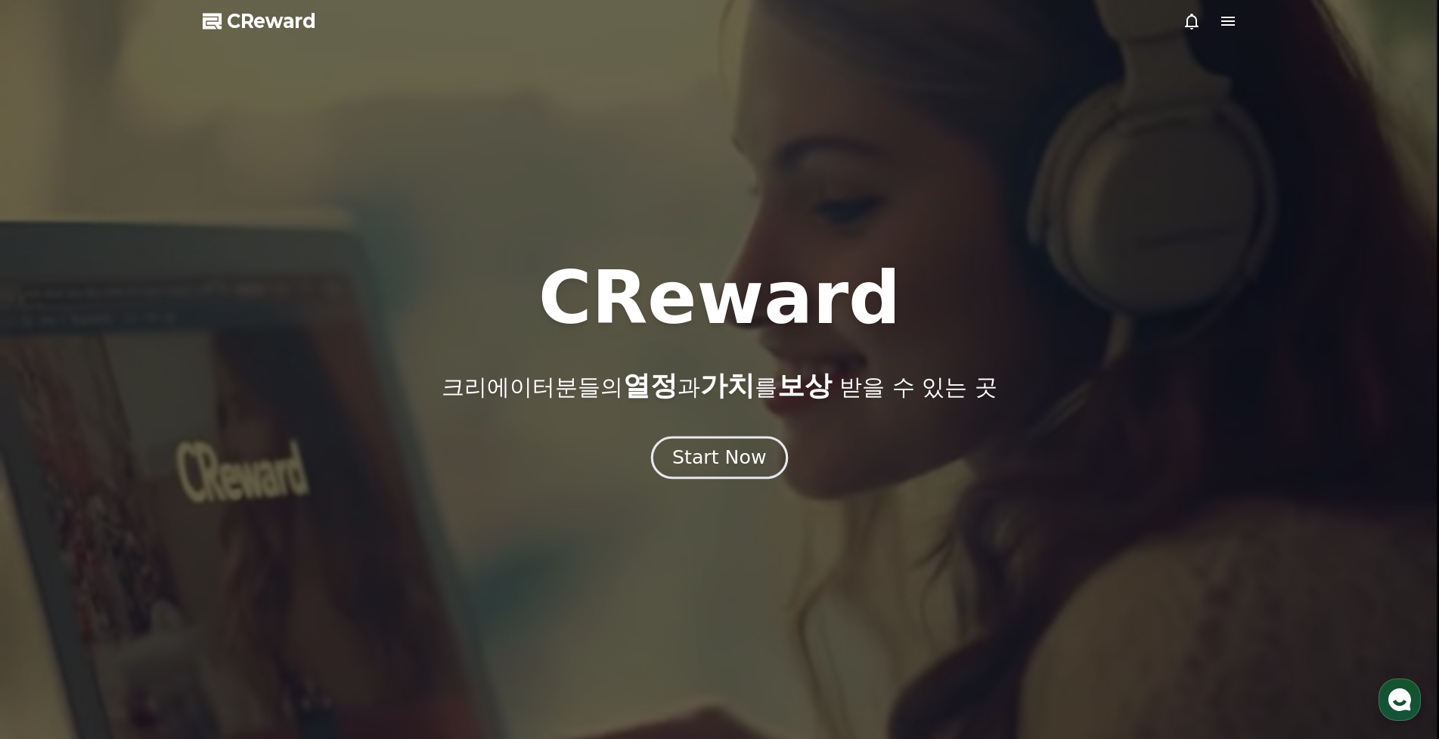
click at [695, 464] on div "Start Now" at bounding box center [719, 458] width 94 height 26
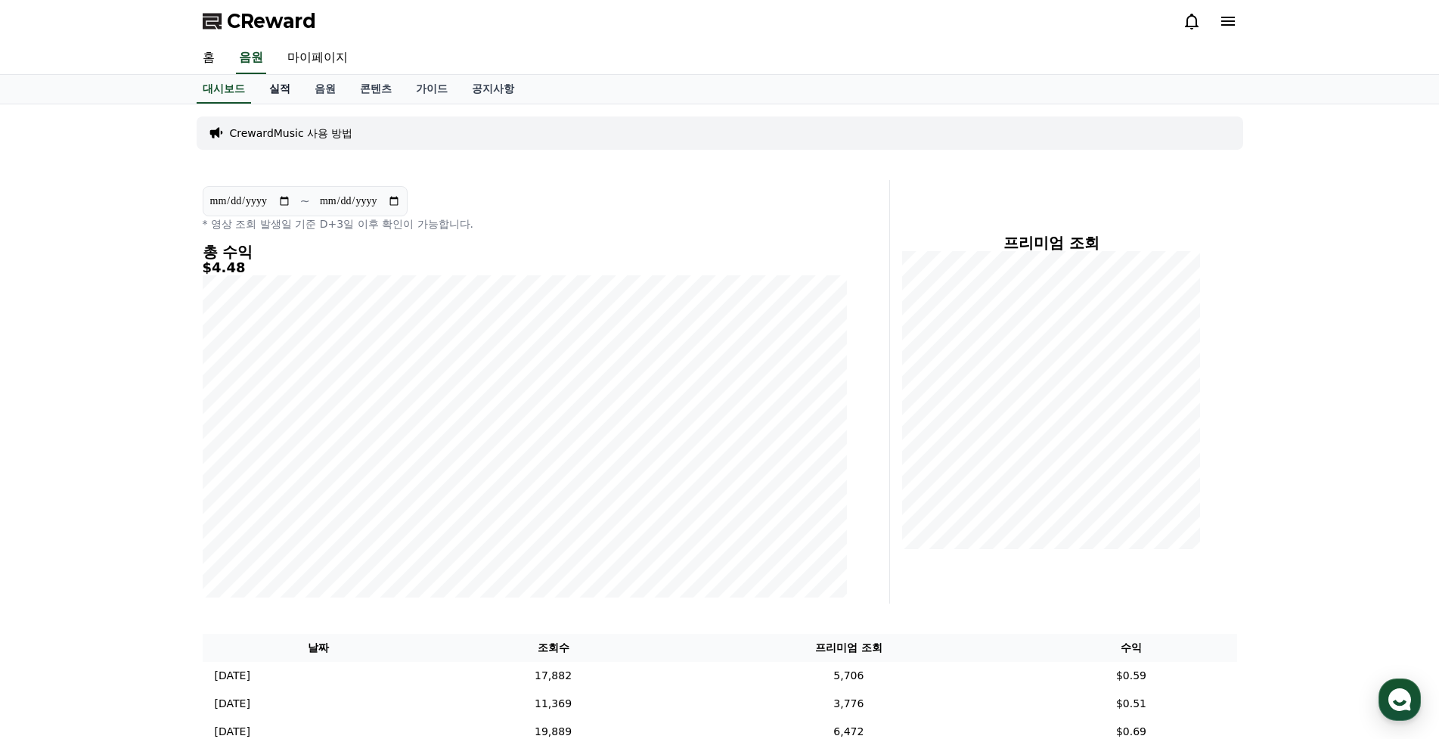
click at [278, 95] on link "실적" at bounding box center [279, 89] width 45 height 29
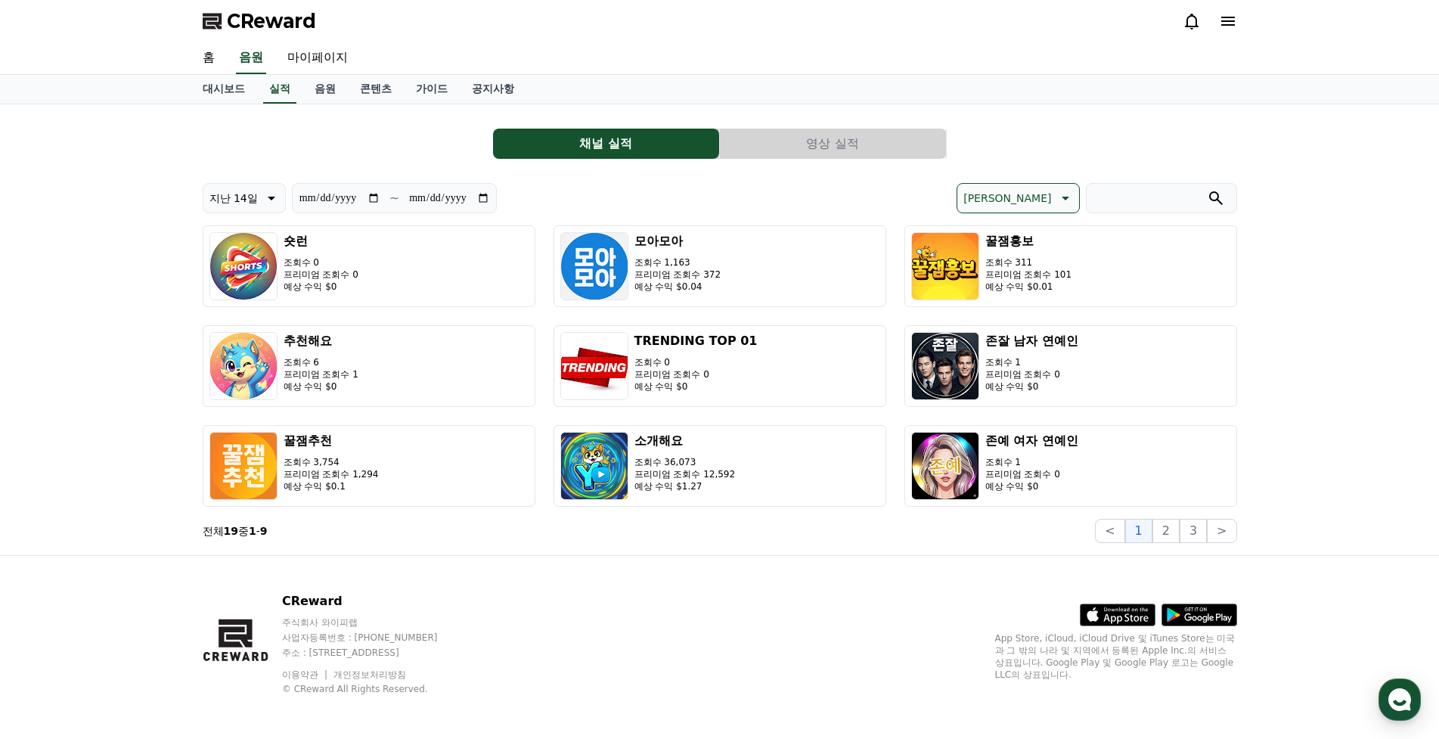
click at [1041, 194] on p "[PERSON_NAME]" at bounding box center [1008, 198] width 88 height 21
click at [1015, 277] on button "조회수 순" at bounding box center [985, 275] width 57 height 33
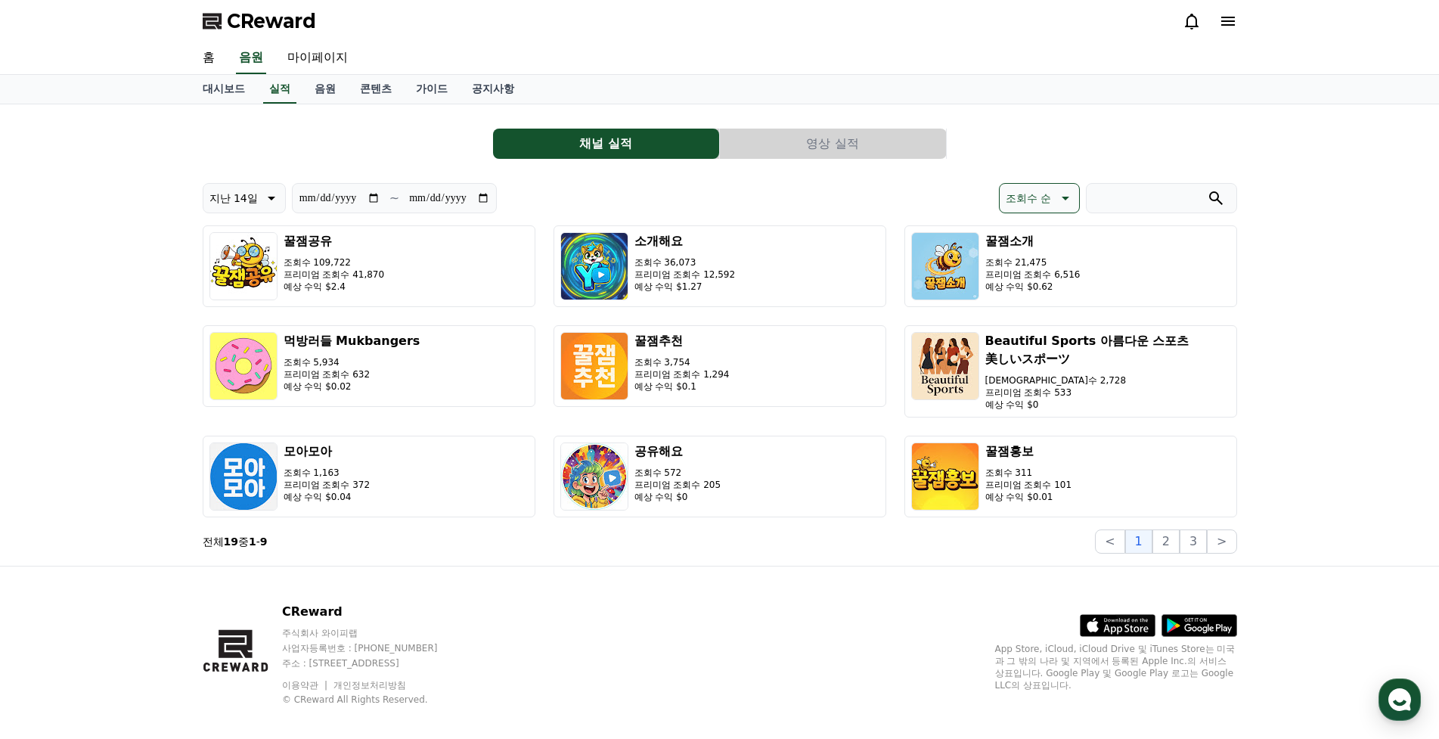
click at [64, 334] on div "**********" at bounding box center [719, 334] width 1439 height 461
